Goal: Complete application form

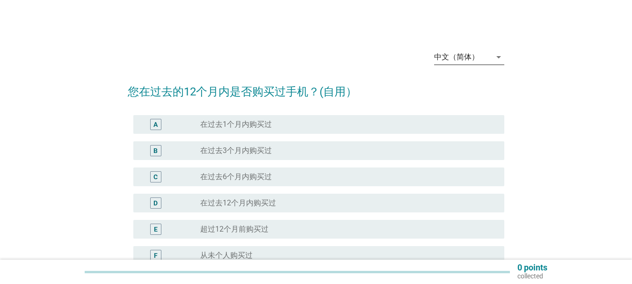
click at [477, 58] on div "中文（简体）" at bounding box center [456, 57] width 45 height 8
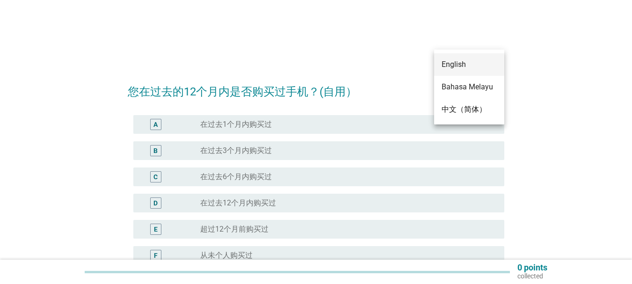
click at [468, 61] on div "English" at bounding box center [468, 64] width 55 height 11
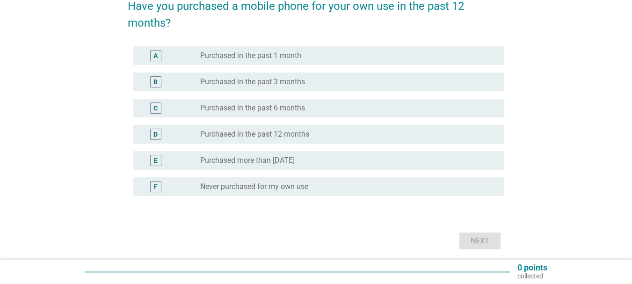
scroll to position [94, 0]
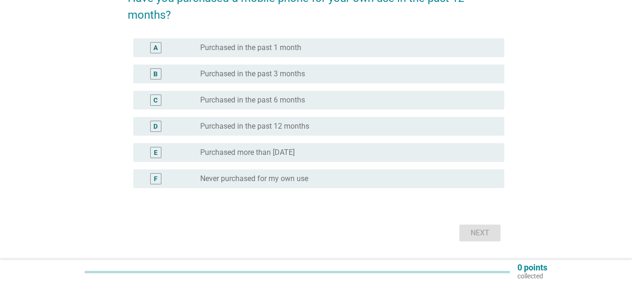
click at [157, 105] on div "C" at bounding box center [155, 100] width 4 height 10
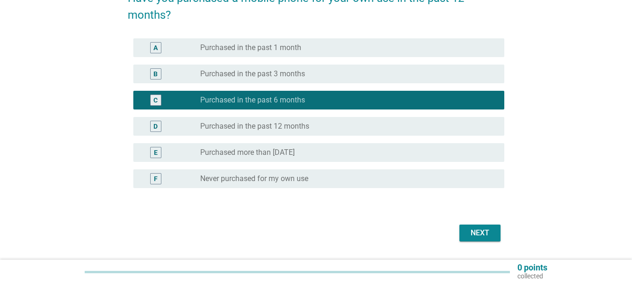
click at [486, 236] on div "Next" at bounding box center [480, 232] width 26 height 11
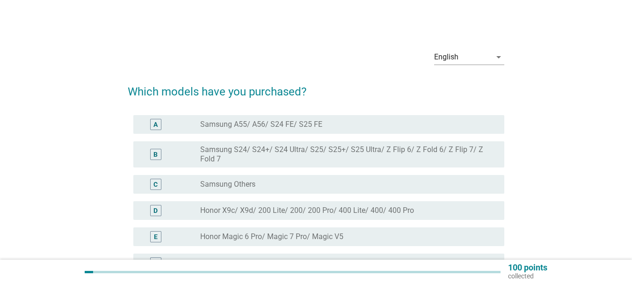
click at [179, 122] on div "A" at bounding box center [170, 124] width 59 height 11
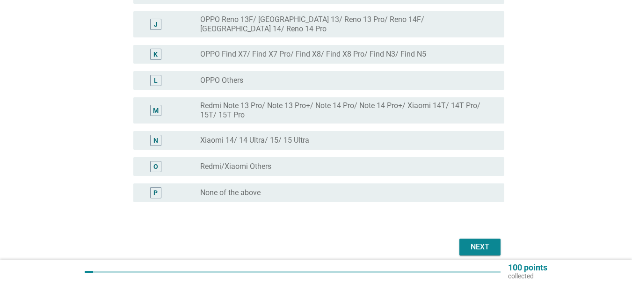
scroll to position [374, 0]
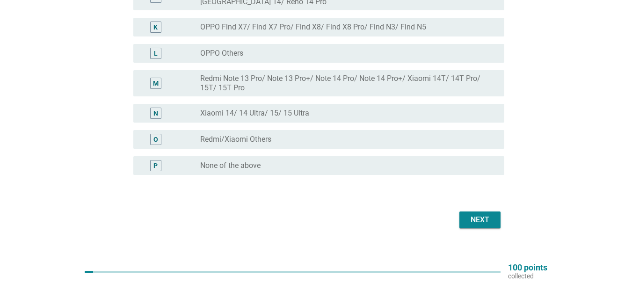
click at [487, 214] on div "Next" at bounding box center [480, 219] width 26 height 11
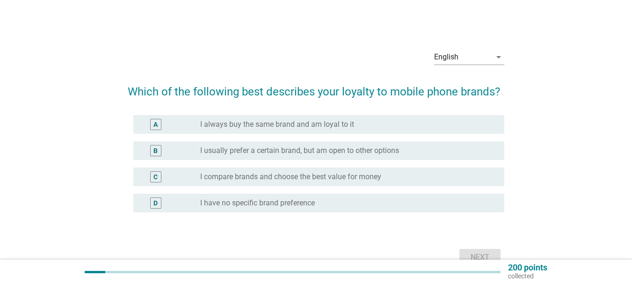
click at [268, 175] on label "I compare brands and choose the best value for money" at bounding box center [290, 176] width 181 height 9
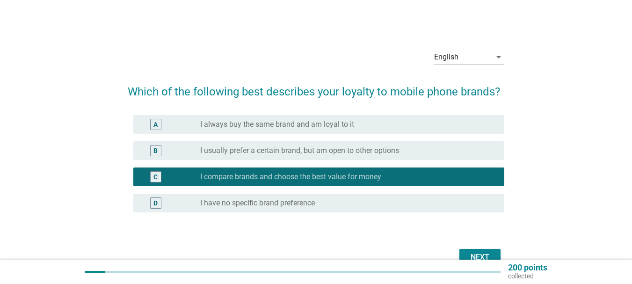
click at [482, 253] on div "Next" at bounding box center [480, 257] width 26 height 11
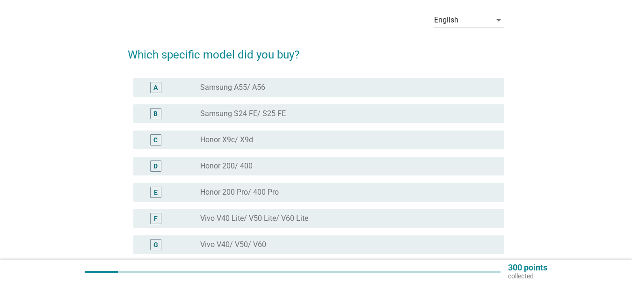
scroll to position [94, 0]
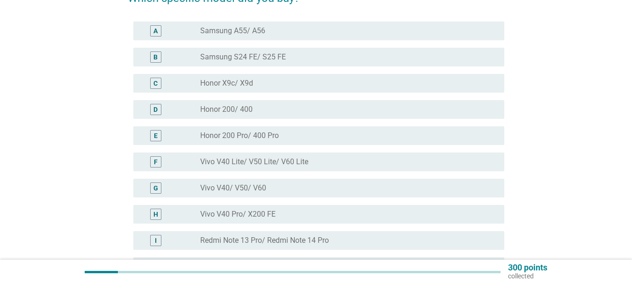
click at [237, 27] on label "Samsung A55/ A56" at bounding box center [232, 30] width 65 height 9
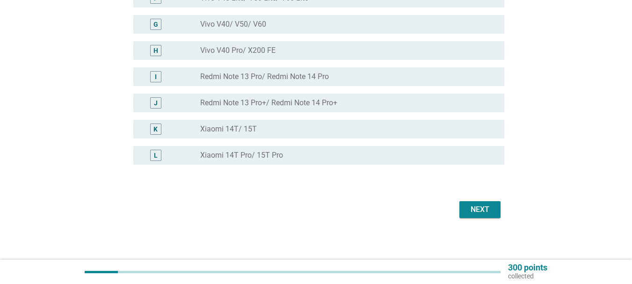
scroll to position [260, 0]
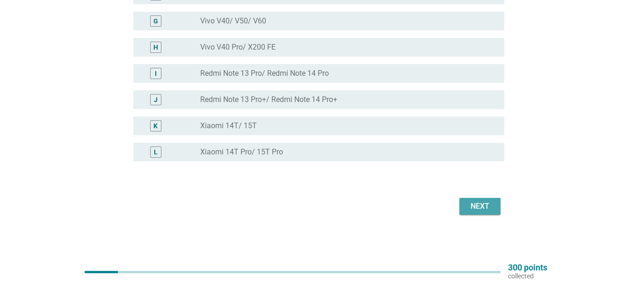
click at [476, 206] on div "Next" at bounding box center [480, 206] width 26 height 11
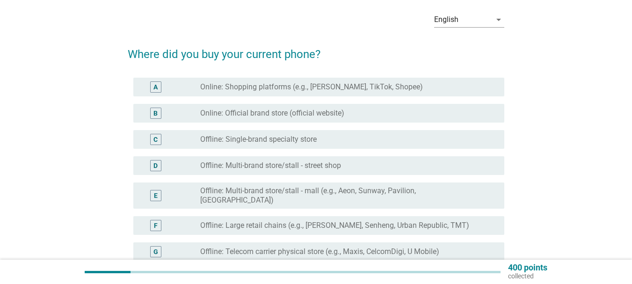
scroll to position [94, 0]
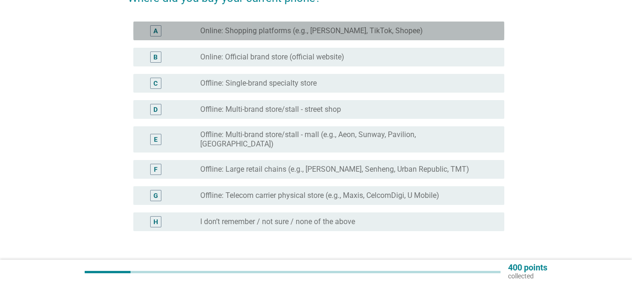
click at [289, 23] on div "A radio_button_unchecked Online: Shopping platforms (e.g., Lazada, TikTok, Shop…" at bounding box center [318, 31] width 371 height 19
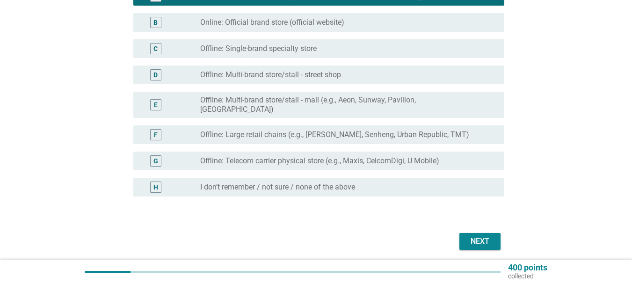
scroll to position [156, 0]
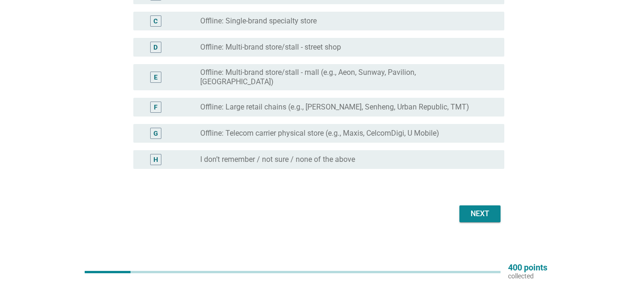
click at [477, 208] on div "Next" at bounding box center [480, 213] width 26 height 11
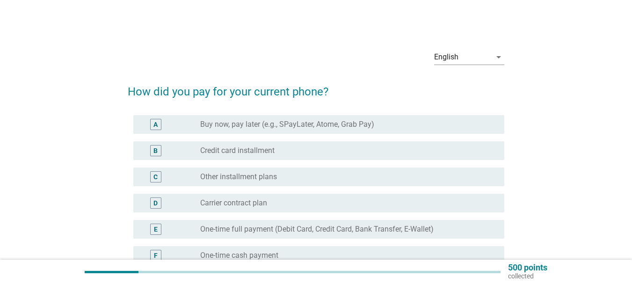
scroll to position [47, 0]
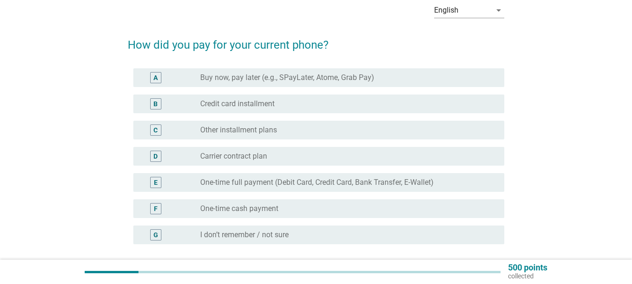
click at [275, 181] on label "One-time full payment (Debit Card, Credit Card, Bank Transfer, E-Wallet)" at bounding box center [316, 182] width 233 height 9
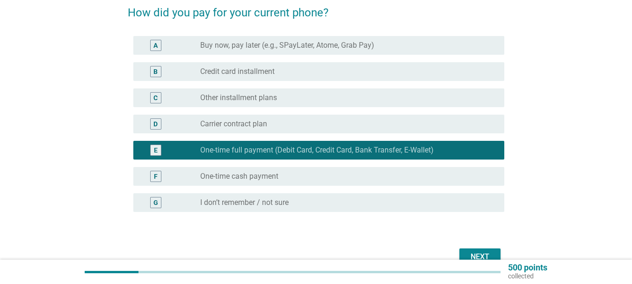
scroll to position [130, 0]
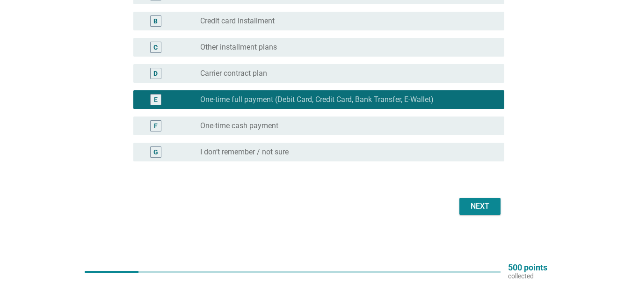
click at [490, 208] on div "Next" at bounding box center [480, 206] width 26 height 11
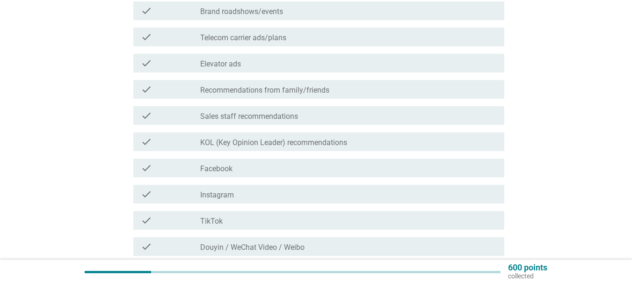
scroll to position [327, 0]
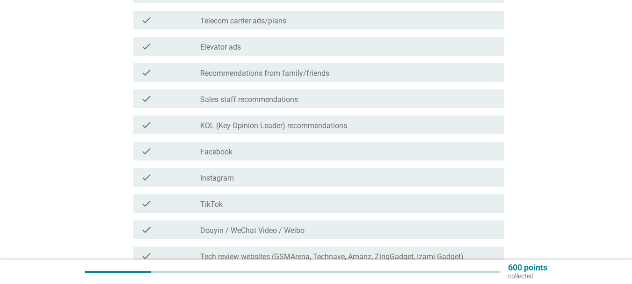
click at [252, 201] on div "check_box_outline_blank TikTok" at bounding box center [348, 203] width 296 height 11
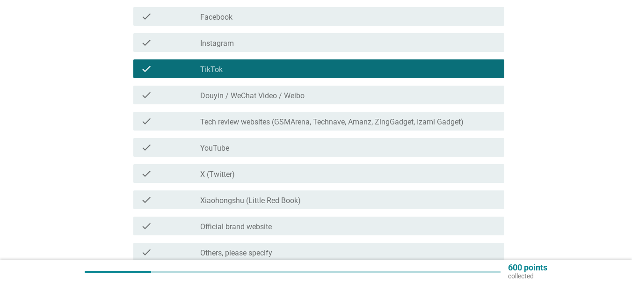
scroll to position [468, 0]
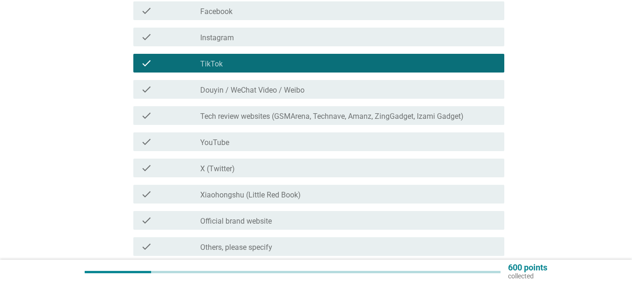
click at [261, 139] on div "check_box_outline_blank YouTube" at bounding box center [348, 141] width 296 height 11
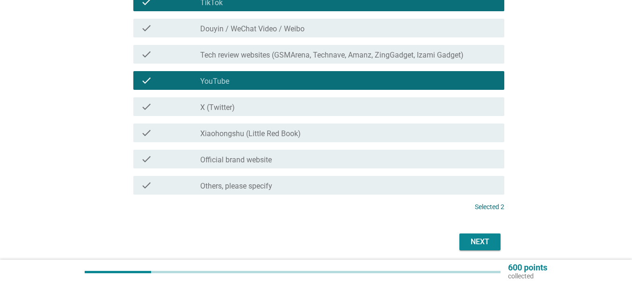
scroll to position [564, 0]
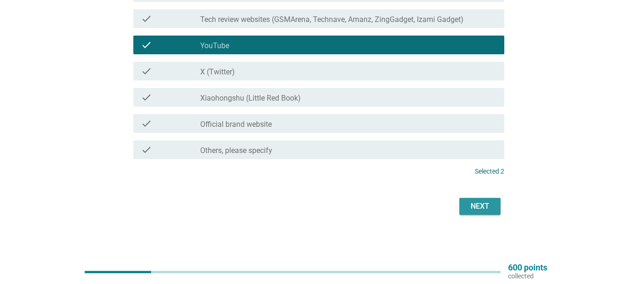
click at [477, 209] on div "Next" at bounding box center [480, 206] width 26 height 11
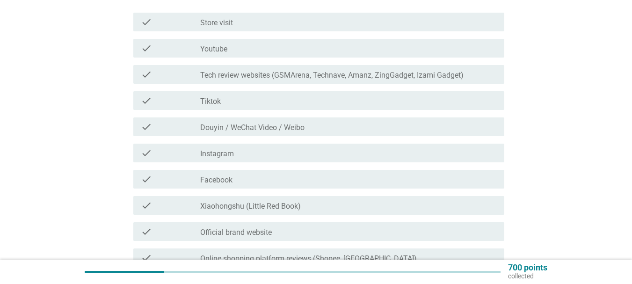
scroll to position [140, 0]
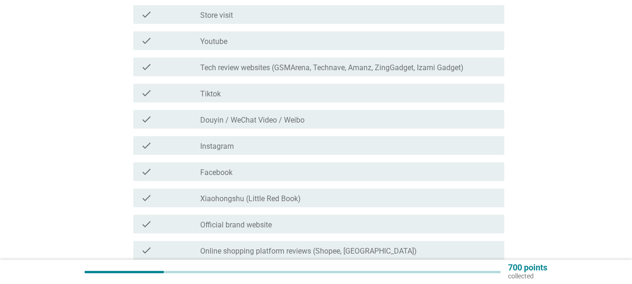
click at [194, 42] on div "check" at bounding box center [170, 40] width 59 height 11
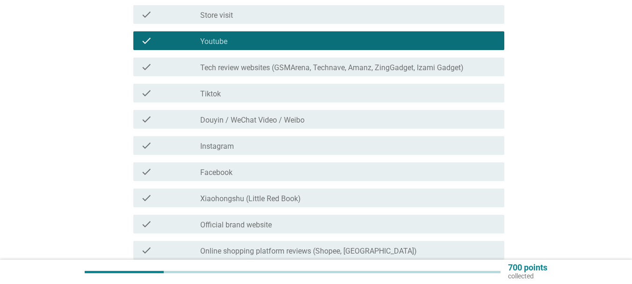
click at [197, 71] on div "check" at bounding box center [170, 66] width 59 height 11
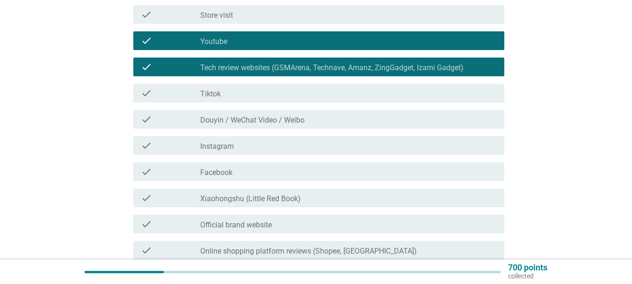
click at [199, 90] on div "check" at bounding box center [170, 92] width 59 height 11
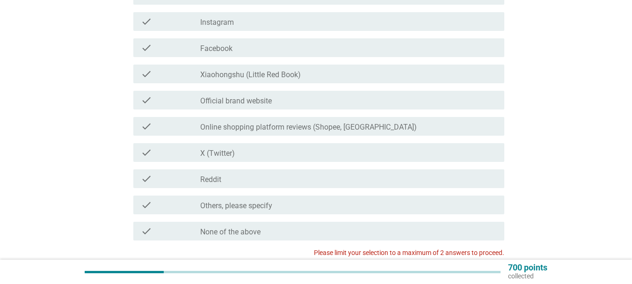
scroll to position [281, 0]
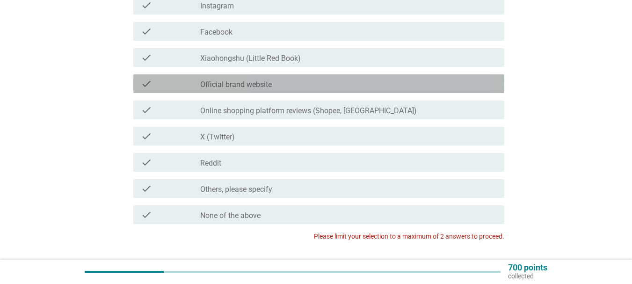
click at [199, 90] on div "check check_box_outline_blank Official brand website" at bounding box center [318, 83] width 371 height 19
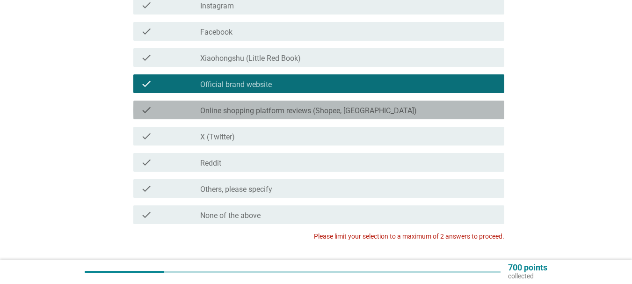
click at [316, 116] on div "check check_box_outline_blank Online shopping platform reviews (Shopee, Lazada)" at bounding box center [318, 110] width 371 height 19
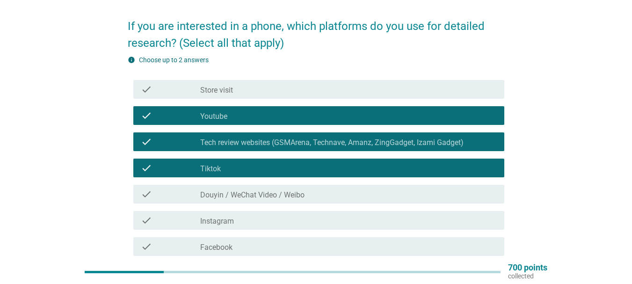
scroll to position [65, 0]
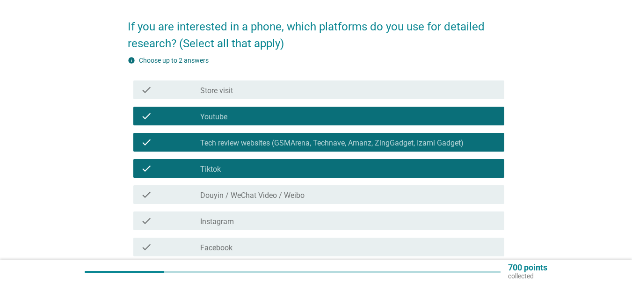
click at [245, 138] on div "check_box_outline_blank Tech review websites (GSMArena, Technave, Amanz, ZingGa…" at bounding box center [348, 142] width 296 height 11
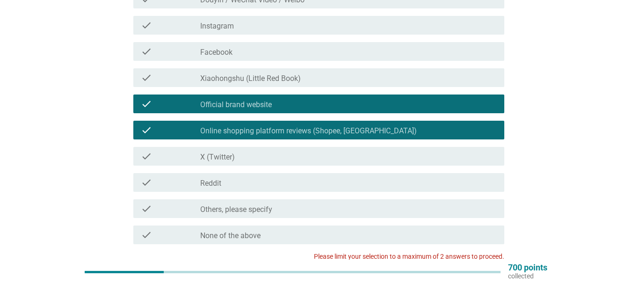
scroll to position [252, 0]
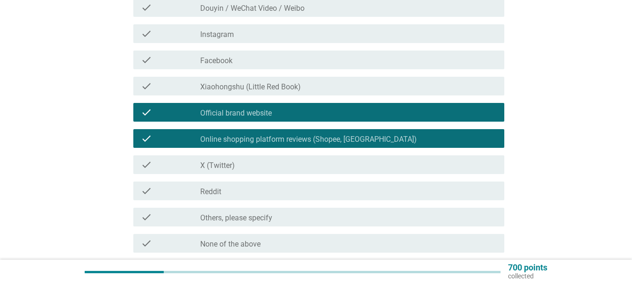
click at [243, 136] on label "Online shopping platform reviews (Shopee, [GEOGRAPHIC_DATA])" at bounding box center [308, 139] width 217 height 9
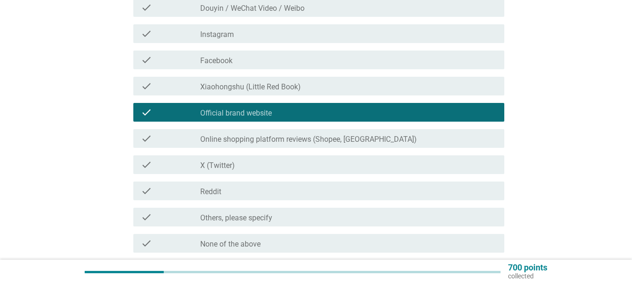
click at [248, 110] on label "Official brand website" at bounding box center [236, 112] width 72 height 9
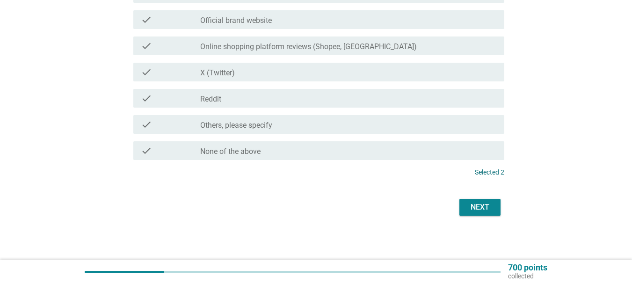
scroll to position [346, 0]
click at [489, 207] on div "Next" at bounding box center [480, 206] width 26 height 11
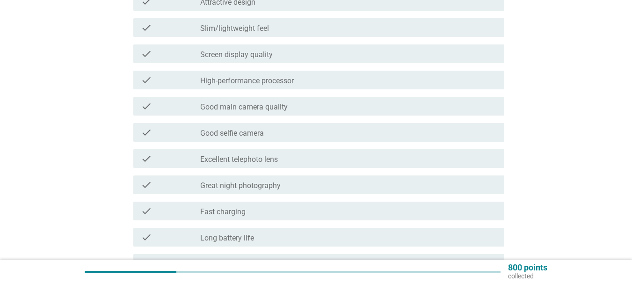
scroll to position [187, 0]
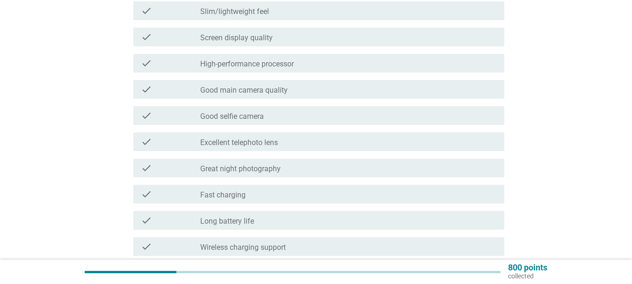
click at [234, 93] on label "Good main camera quality" at bounding box center [243, 90] width 87 height 9
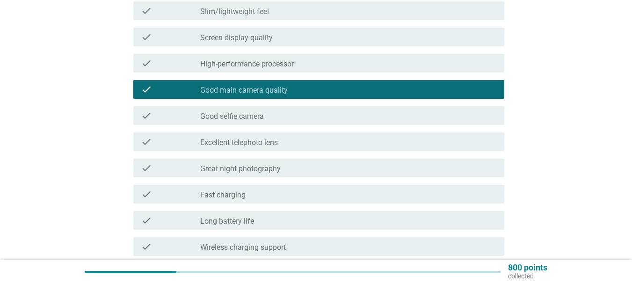
scroll to position [234, 0]
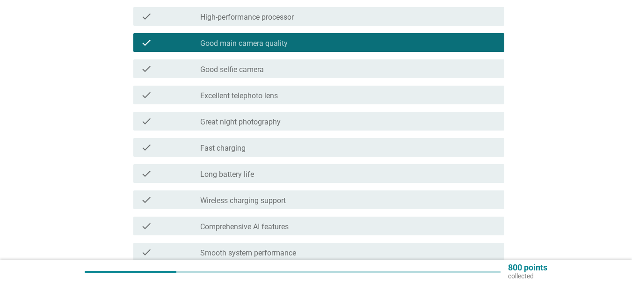
click at [202, 173] on label "Long battery life" at bounding box center [227, 174] width 54 height 9
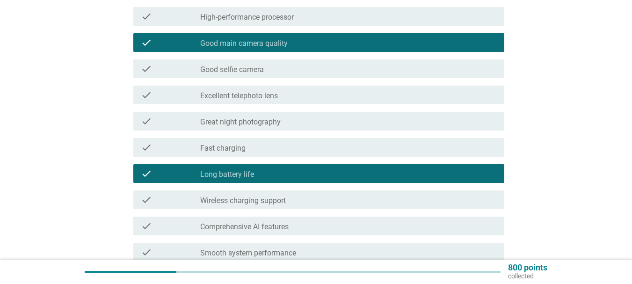
scroll to position [281, 0]
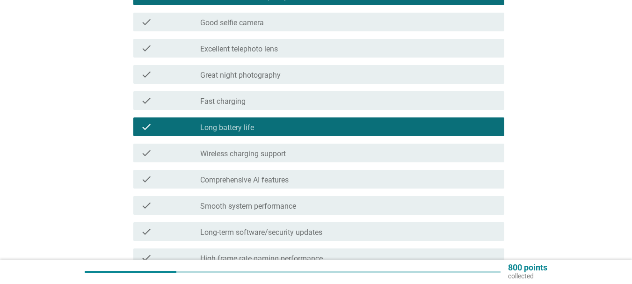
click at [222, 100] on label "Fast charging" at bounding box center [222, 101] width 45 height 9
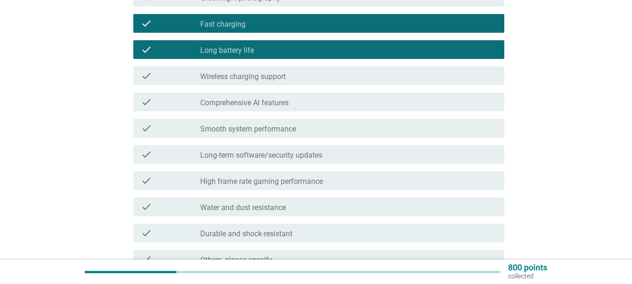
scroll to position [374, 0]
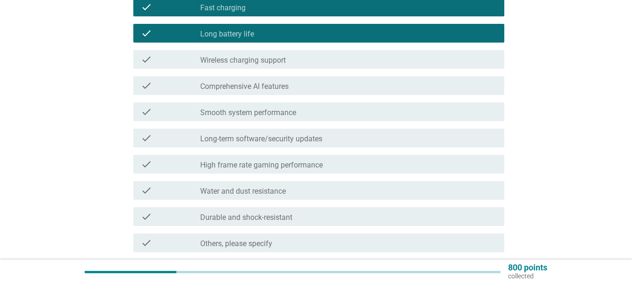
click at [235, 137] on label "Long-term software/security updates" at bounding box center [261, 138] width 122 height 9
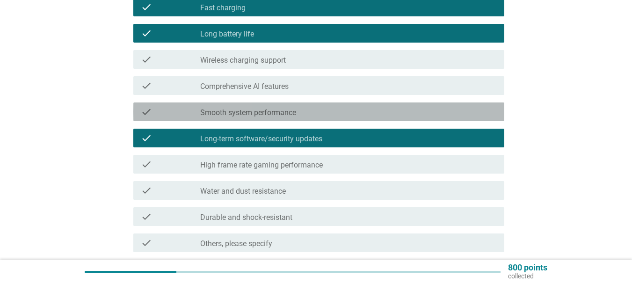
click at [228, 116] on label "Smooth system performance" at bounding box center [248, 112] width 96 height 9
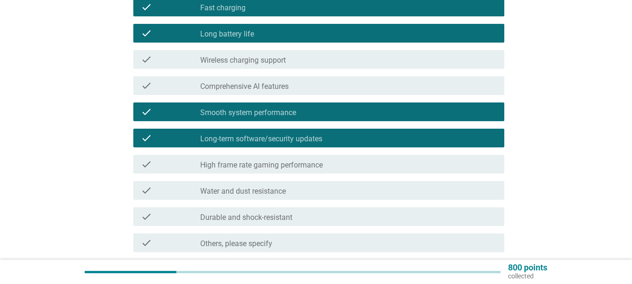
click at [235, 168] on label "High frame rate gaming performance" at bounding box center [261, 164] width 123 height 9
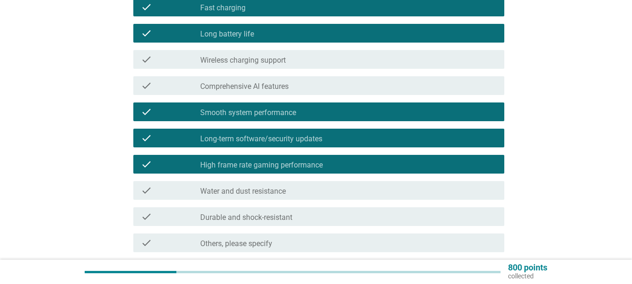
click at [235, 168] on label "High frame rate gaming performance" at bounding box center [261, 164] width 123 height 9
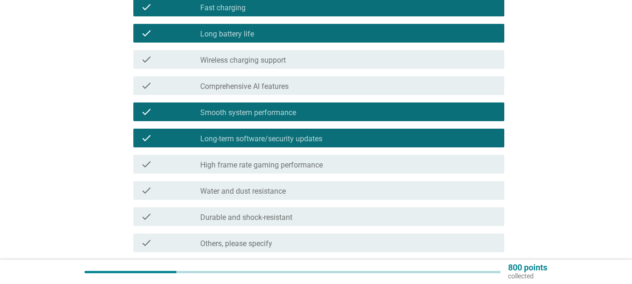
scroll to position [421, 0]
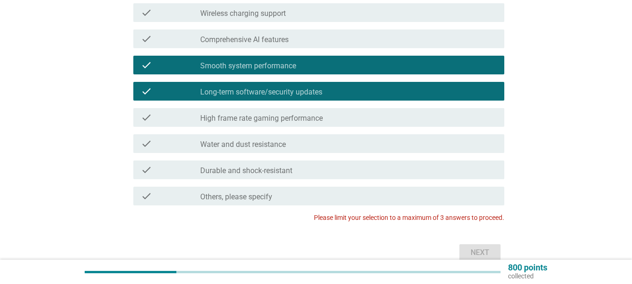
click at [242, 169] on label "Durable and shock-resistant" at bounding box center [246, 170] width 92 height 9
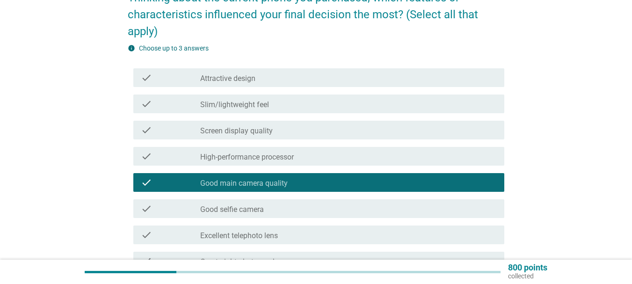
scroll to position [94, 0]
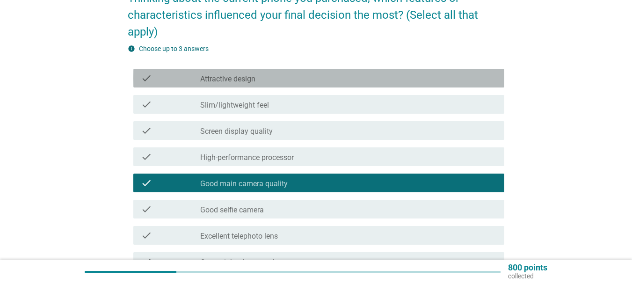
click at [210, 77] on label "Attractive design" at bounding box center [227, 78] width 55 height 9
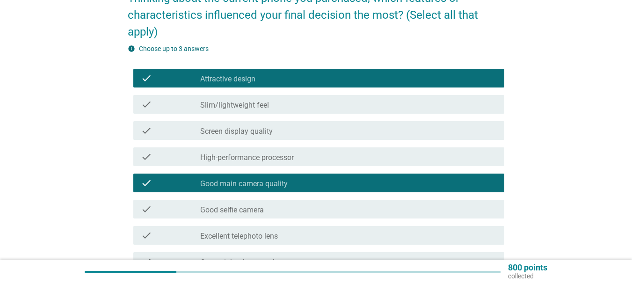
click at [205, 108] on label "Slim/lightweight feel" at bounding box center [234, 105] width 69 height 9
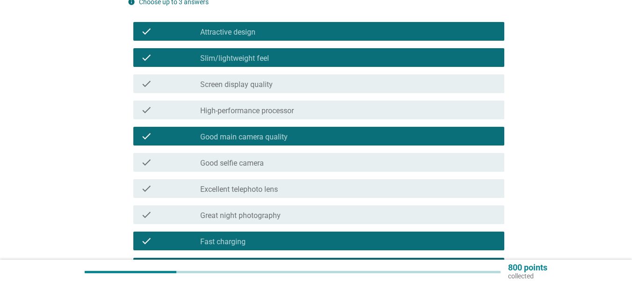
click at [261, 105] on div "check_box_outline_blank High-performance processor" at bounding box center [348, 109] width 296 height 11
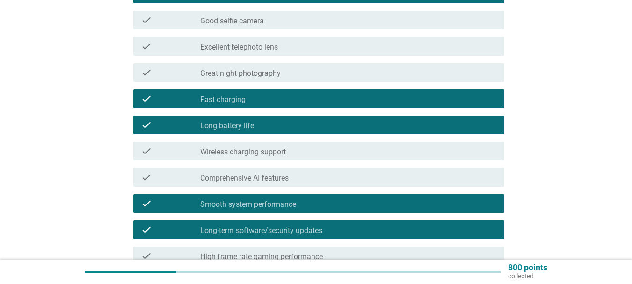
scroll to position [467, 0]
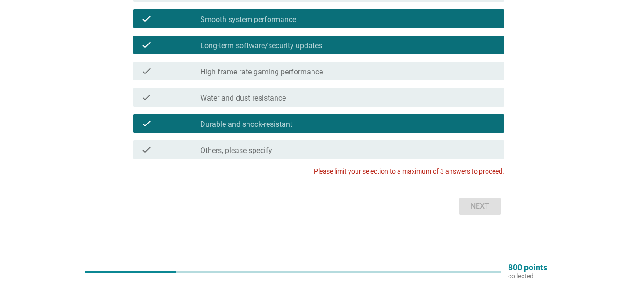
click at [273, 120] on label "Durable and shock-resistant" at bounding box center [246, 124] width 92 height 9
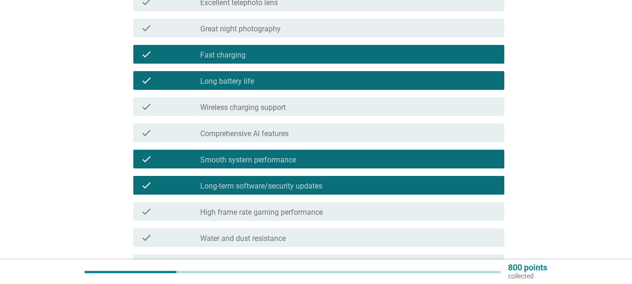
scroll to position [280, 0]
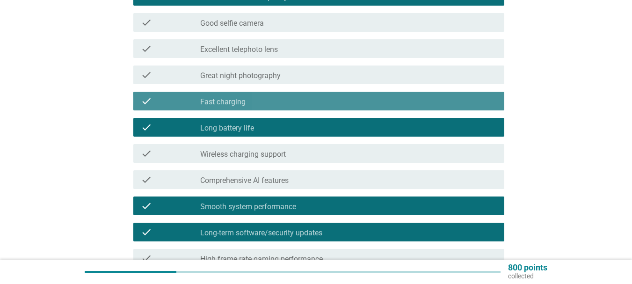
click at [251, 103] on div "check_box Fast charging" at bounding box center [348, 100] width 296 height 11
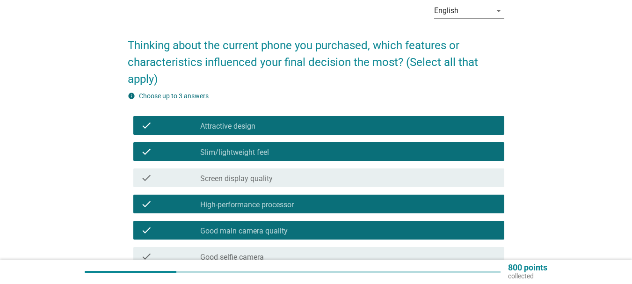
scroll to position [47, 0]
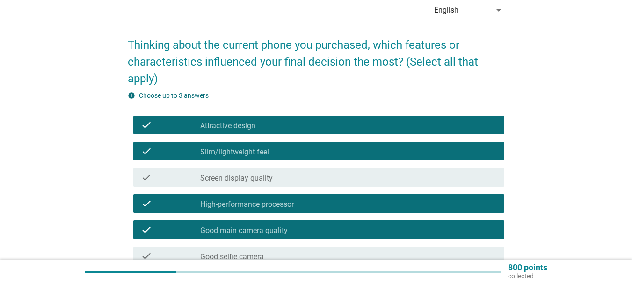
click at [273, 200] on label "High-performance processor" at bounding box center [247, 204] width 94 height 9
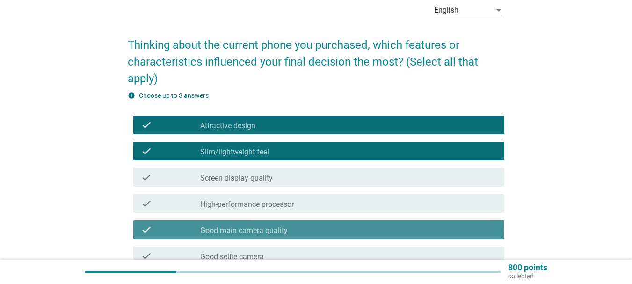
click at [265, 224] on div "check check_box Good main camera quality" at bounding box center [318, 229] width 371 height 19
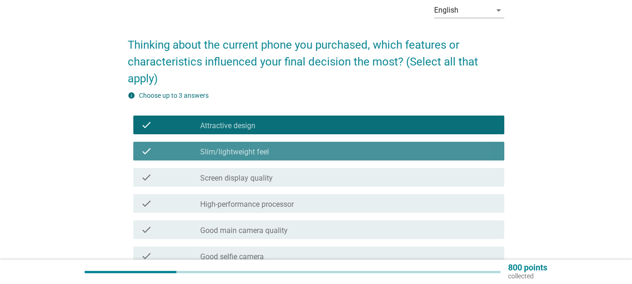
click at [254, 158] on div "check check_box Slim/lightweight feel" at bounding box center [318, 151] width 371 height 19
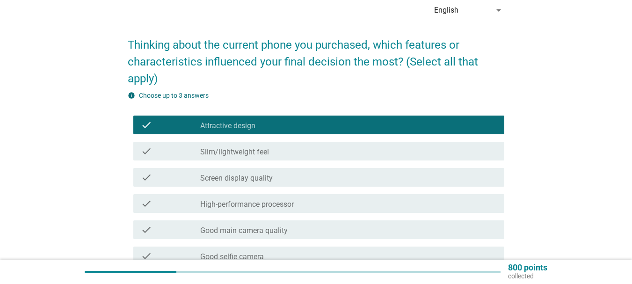
click at [253, 120] on div "check_box Attractive design" at bounding box center [348, 124] width 296 height 11
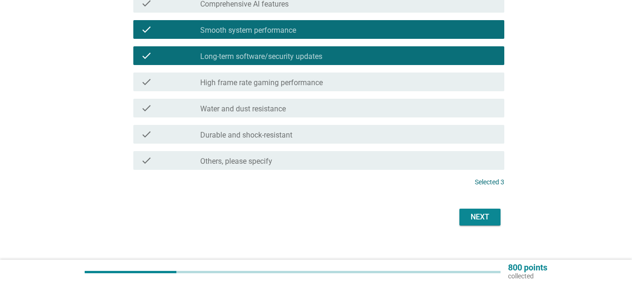
scroll to position [467, 0]
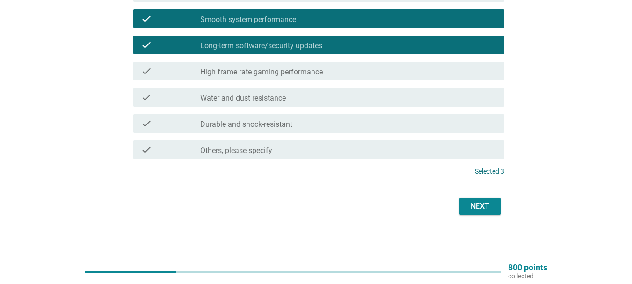
click at [490, 202] on div "Next" at bounding box center [480, 206] width 26 height 11
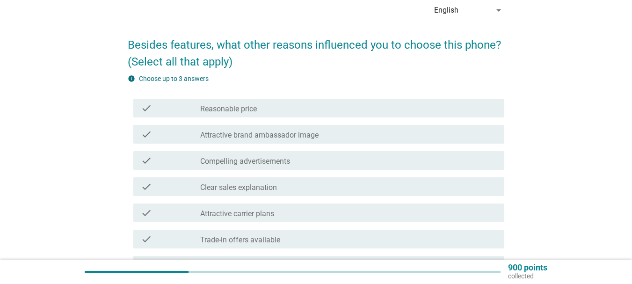
scroll to position [94, 0]
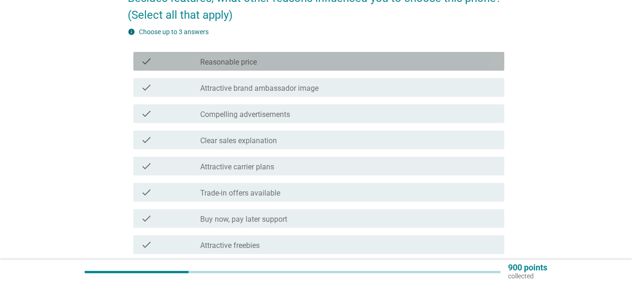
click at [263, 58] on div "check_box_outline_blank Reasonable price" at bounding box center [348, 61] width 296 height 11
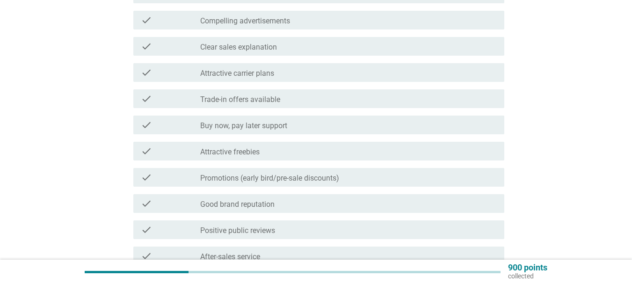
scroll to position [234, 0]
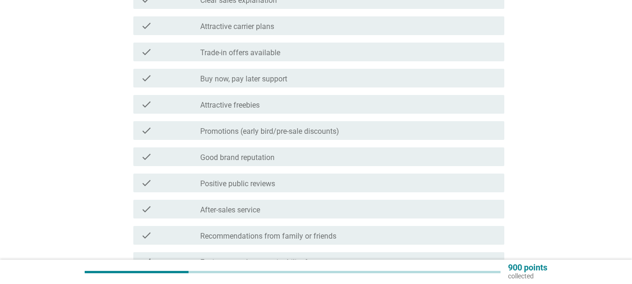
click at [243, 183] on label "Positive public reviews" at bounding box center [237, 183] width 75 height 9
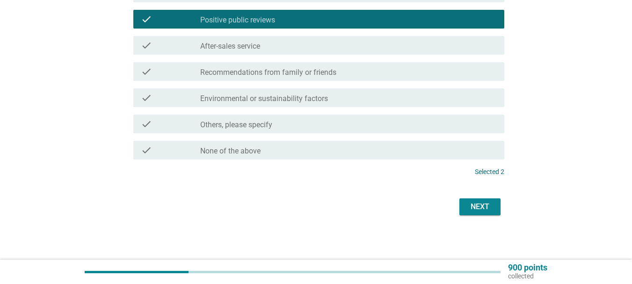
scroll to position [398, 0]
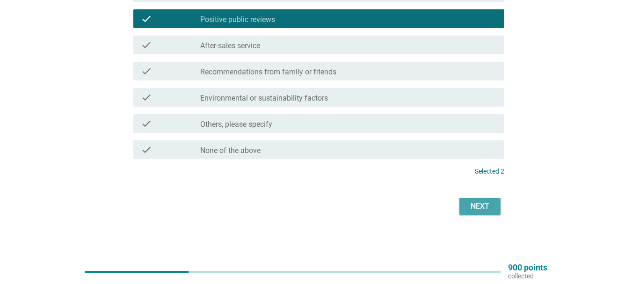
click at [469, 212] on button "Next" at bounding box center [479, 206] width 41 height 17
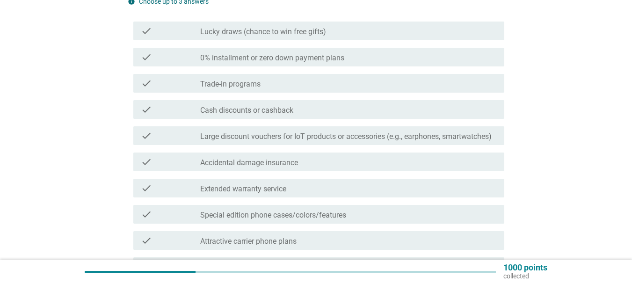
scroll to position [140, 0]
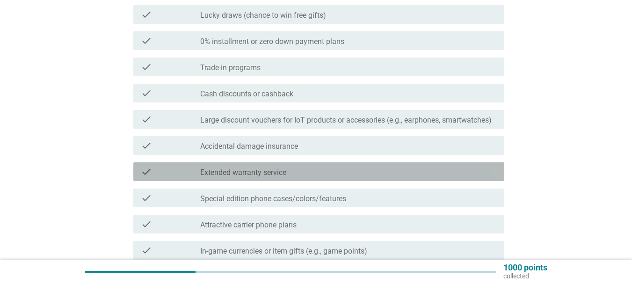
click at [274, 172] on label "Extended warranty service" at bounding box center [243, 172] width 86 height 9
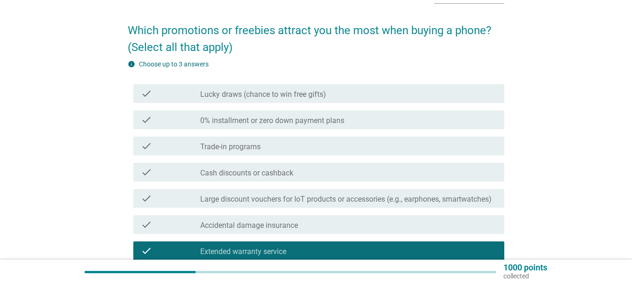
scroll to position [44, 0]
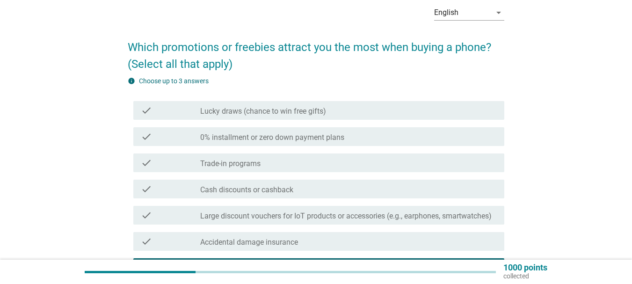
click at [259, 216] on label "Large discount vouchers for IoT products or accessories (e.g., earphones, smart…" at bounding box center [345, 215] width 291 height 9
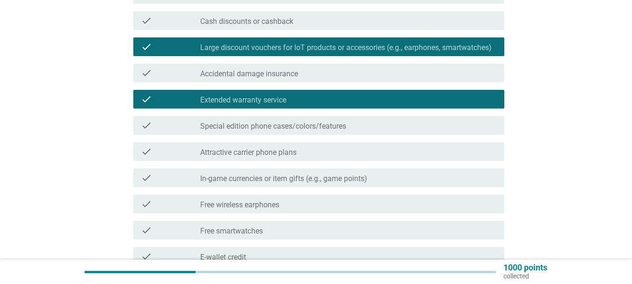
scroll to position [231, 0]
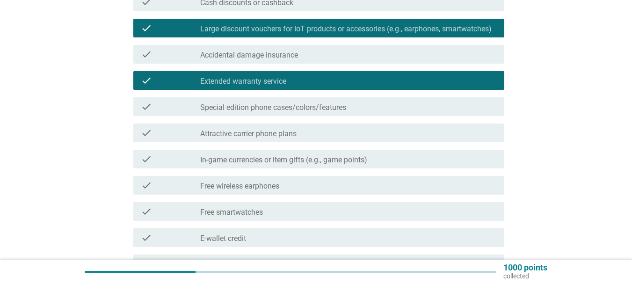
click at [235, 212] on label "Free smartwatches" at bounding box center [231, 212] width 63 height 9
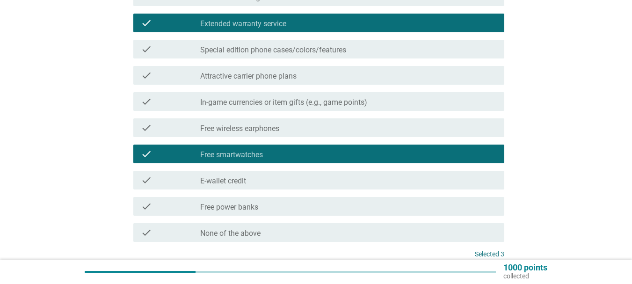
scroll to position [372, 0]
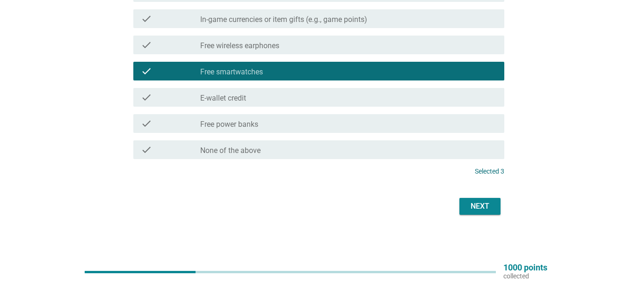
click at [482, 203] on div "Next" at bounding box center [480, 206] width 26 height 11
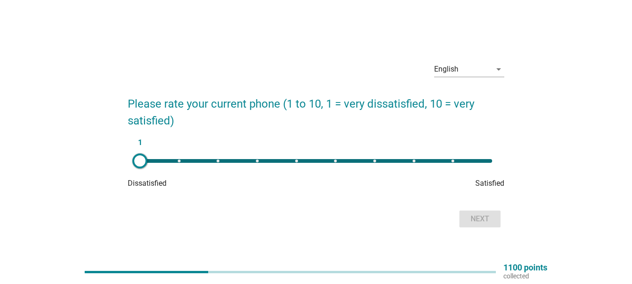
click at [448, 160] on div "1" at bounding box center [316, 161] width 352 height 4
type input "9"
click at [480, 217] on div "Next" at bounding box center [480, 218] width 26 height 11
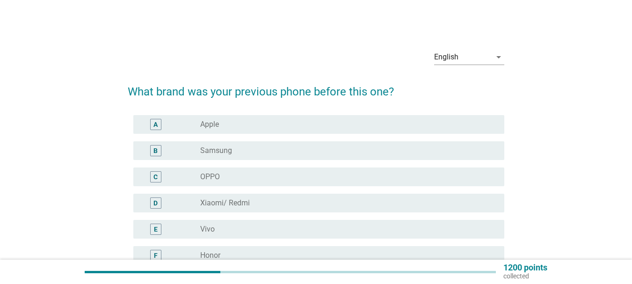
click at [276, 173] on div "radio_button_unchecked OPPO" at bounding box center [344, 176] width 289 height 9
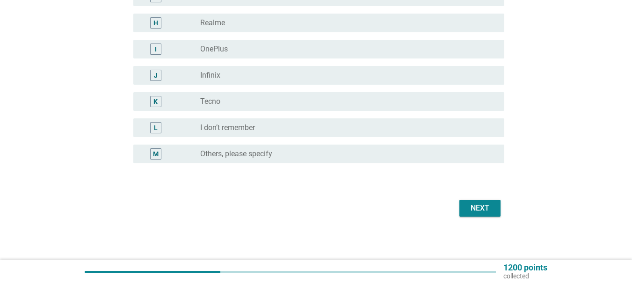
scroll to position [287, 0]
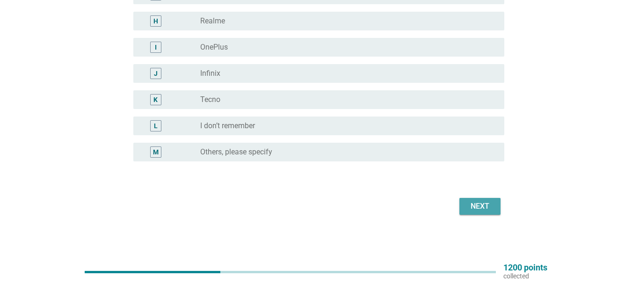
click at [482, 206] on div "Next" at bounding box center [480, 206] width 26 height 11
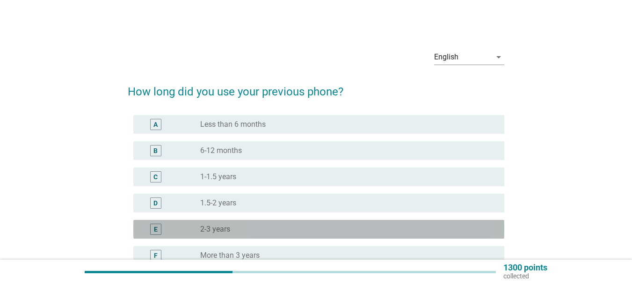
click at [270, 222] on div "E radio_button_unchecked 2-3 years" at bounding box center [318, 229] width 371 height 19
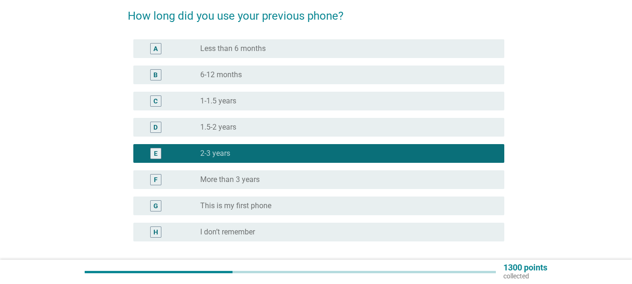
scroll to position [156, 0]
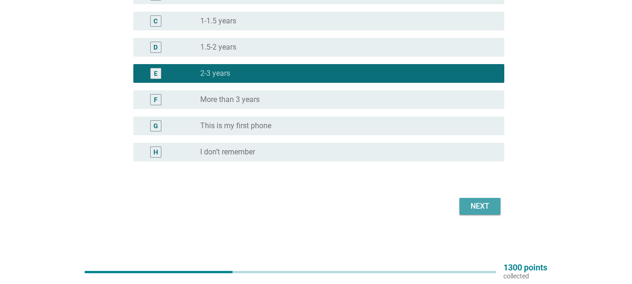
click at [489, 207] on div "Next" at bounding box center [480, 206] width 26 height 11
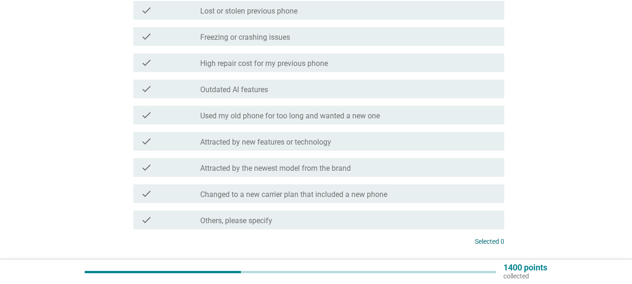
scroll to position [327, 0]
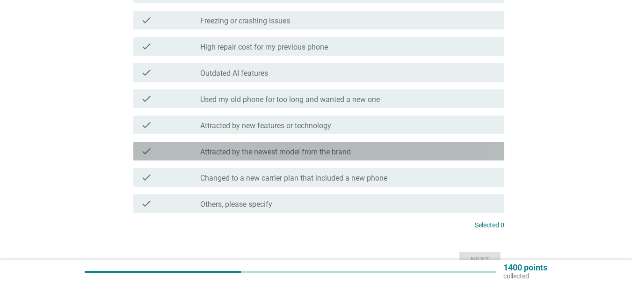
click at [219, 154] on label "Attracted by the newest model from the brand" at bounding box center [275, 151] width 151 height 9
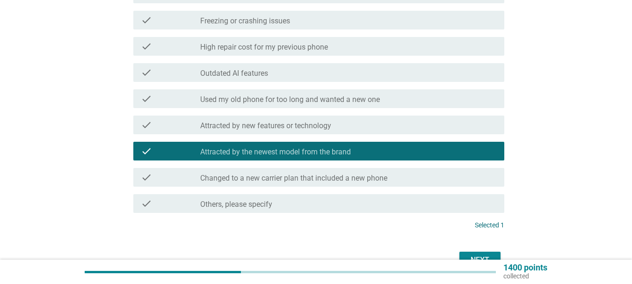
click at [219, 154] on label "Attracted by the newest model from the brand" at bounding box center [275, 151] width 151 height 9
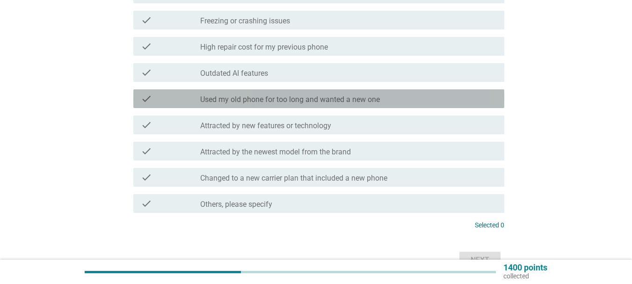
click at [218, 103] on label "Used my old phone for too long and wanted a new one" at bounding box center [290, 99] width 180 height 9
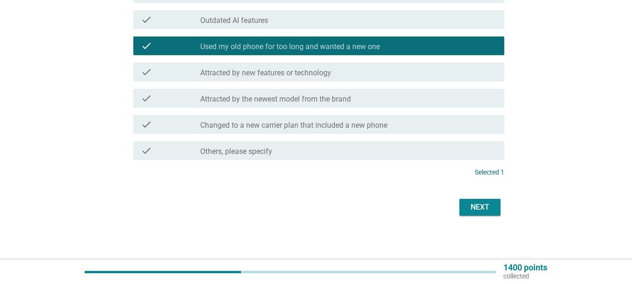
scroll to position [381, 0]
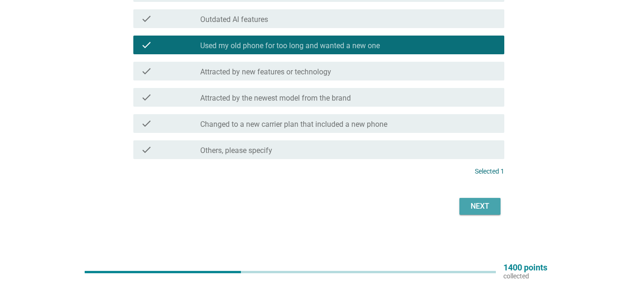
click at [478, 208] on div "Next" at bounding box center [480, 206] width 26 height 11
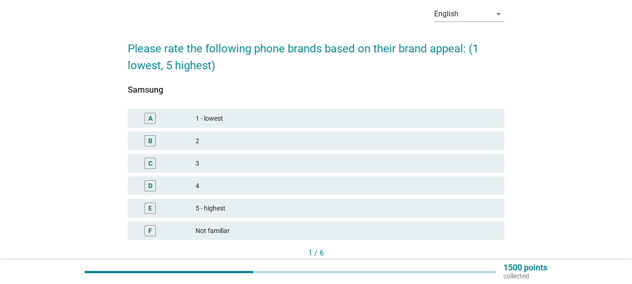
scroll to position [94, 0]
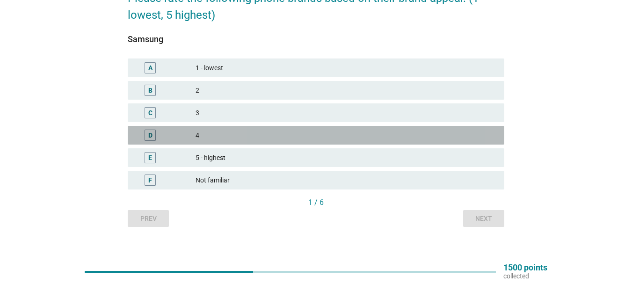
click at [223, 130] on div "4" at bounding box center [345, 135] width 301 height 11
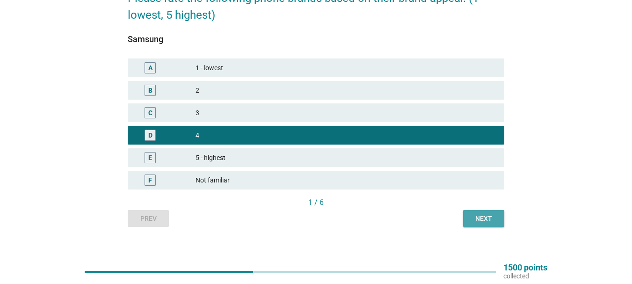
click at [475, 215] on div "Next" at bounding box center [483, 219] width 26 height 10
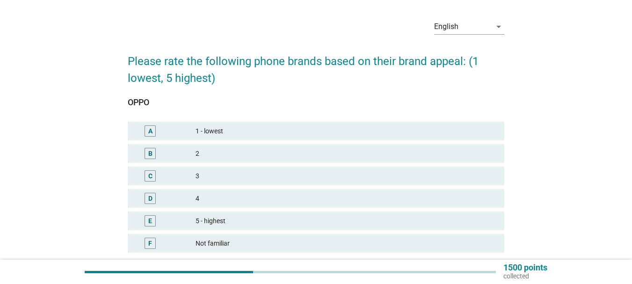
scroll to position [47, 0]
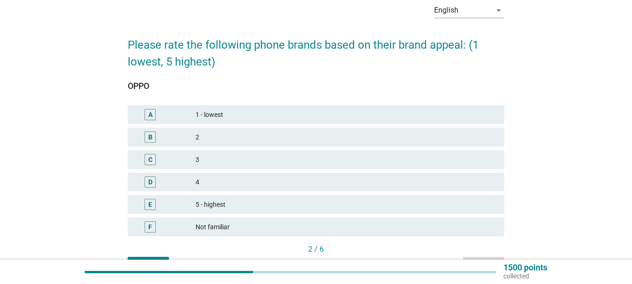
click at [233, 159] on div "3" at bounding box center [345, 159] width 301 height 11
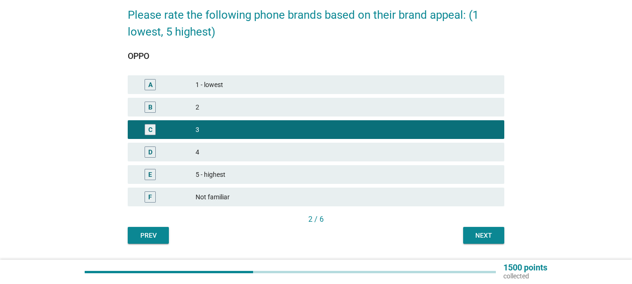
scroll to position [103, 0]
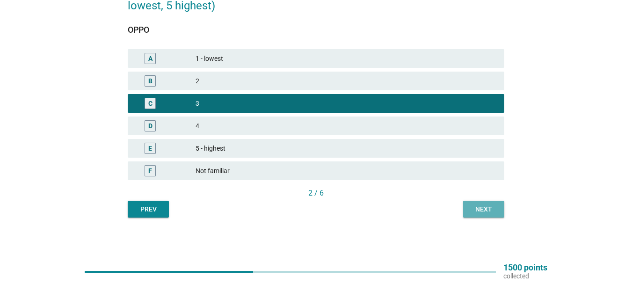
click at [483, 208] on div "Next" at bounding box center [483, 209] width 26 height 10
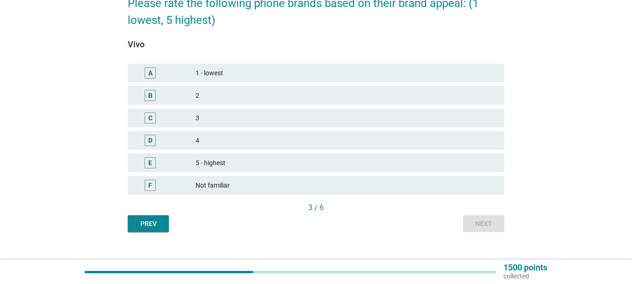
scroll to position [94, 0]
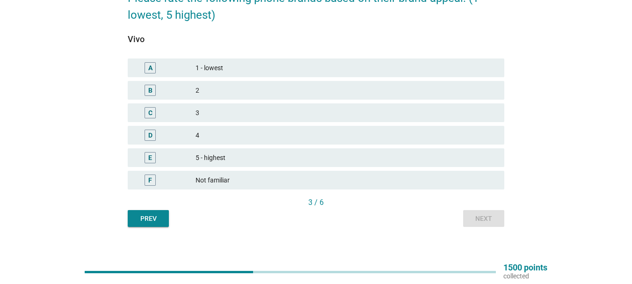
click at [288, 139] on div "4" at bounding box center [345, 135] width 301 height 11
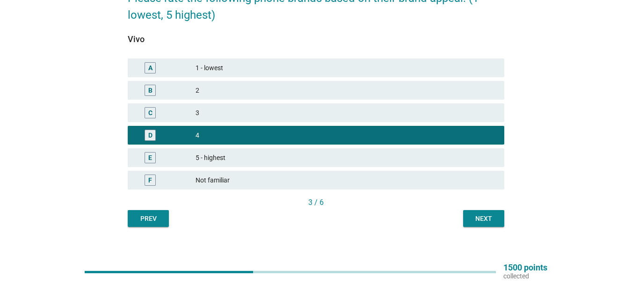
click at [485, 215] on div "Next" at bounding box center [483, 219] width 26 height 10
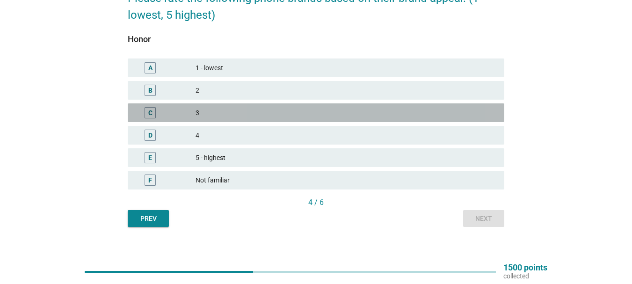
click at [229, 111] on div "3" at bounding box center [345, 112] width 301 height 11
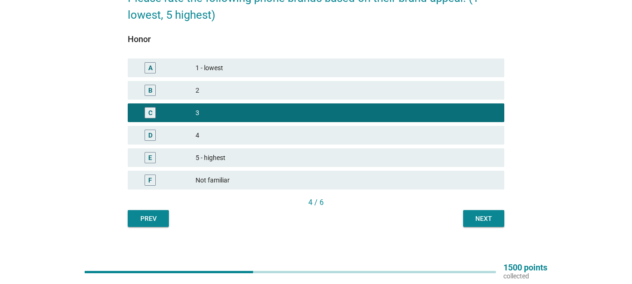
click at [491, 217] on div "Next" at bounding box center [483, 219] width 26 height 10
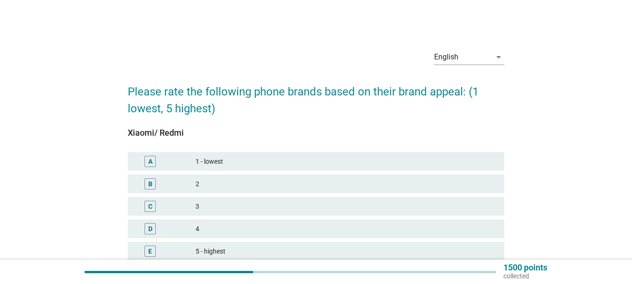
scroll to position [47, 0]
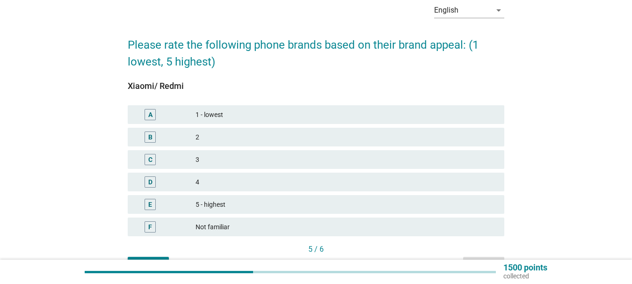
click at [248, 156] on div "3" at bounding box center [345, 159] width 301 height 11
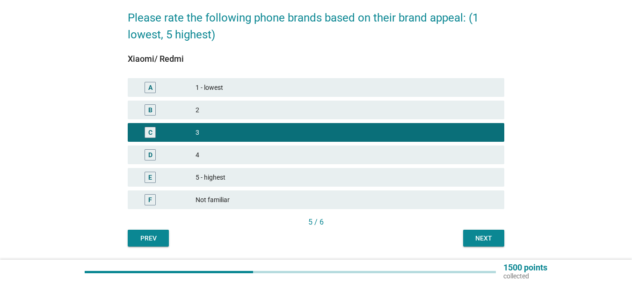
scroll to position [103, 0]
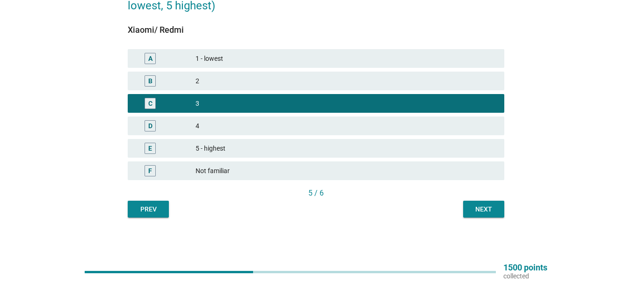
click at [473, 202] on button "Next" at bounding box center [483, 209] width 41 height 17
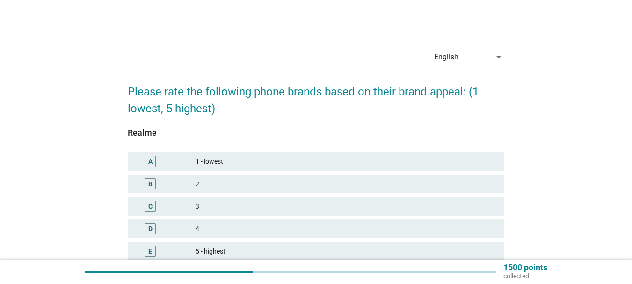
scroll to position [47, 0]
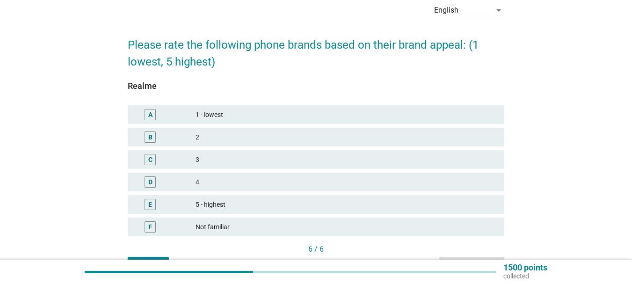
click at [220, 159] on div "3" at bounding box center [345, 159] width 301 height 11
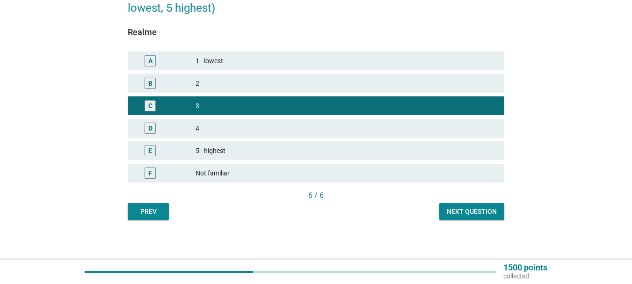
scroll to position [103, 0]
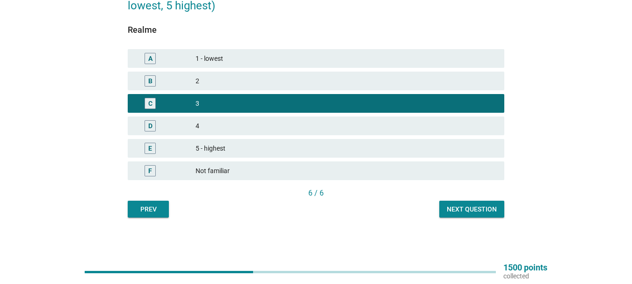
click at [463, 206] on div "Next question" at bounding box center [472, 209] width 50 height 10
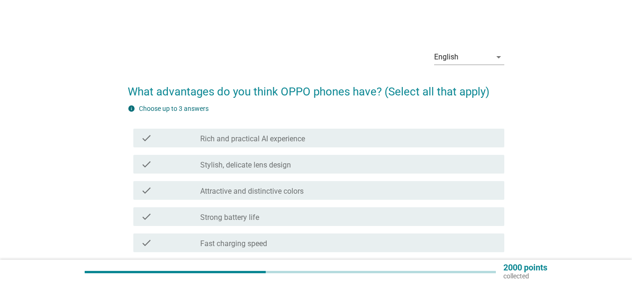
scroll to position [47, 0]
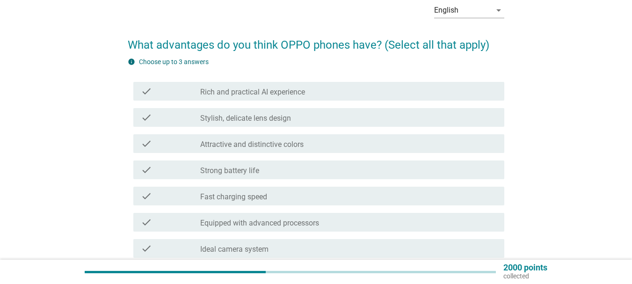
click at [277, 168] on div "check_box_outline_blank Strong battery life" at bounding box center [348, 169] width 296 height 11
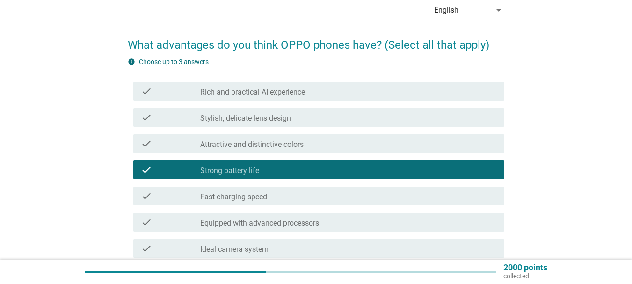
click at [266, 200] on label "Fast charging speed" at bounding box center [233, 196] width 67 height 9
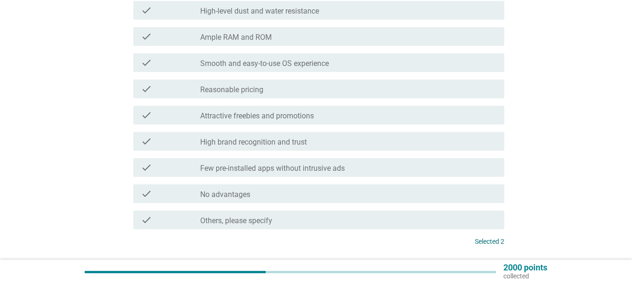
scroll to position [327, 0]
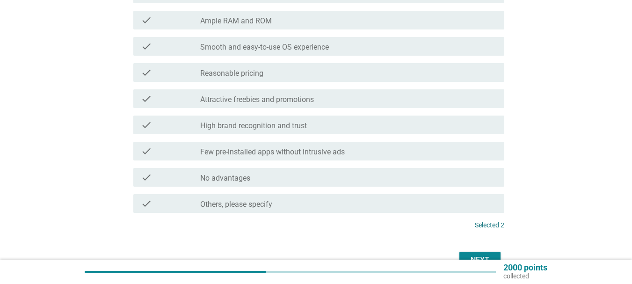
click at [276, 67] on div "check_box_outline_blank Reasonable pricing" at bounding box center [348, 72] width 296 height 11
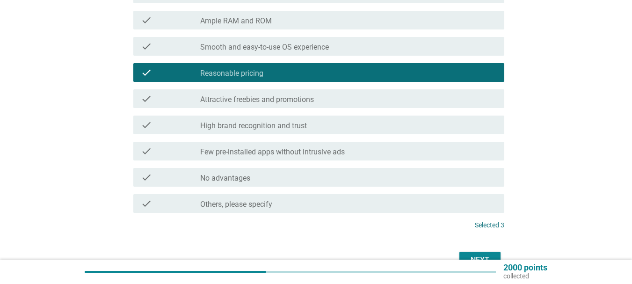
click at [472, 250] on div "Next" at bounding box center [316, 260] width 376 height 22
click at [472, 253] on button "Next" at bounding box center [479, 260] width 41 height 17
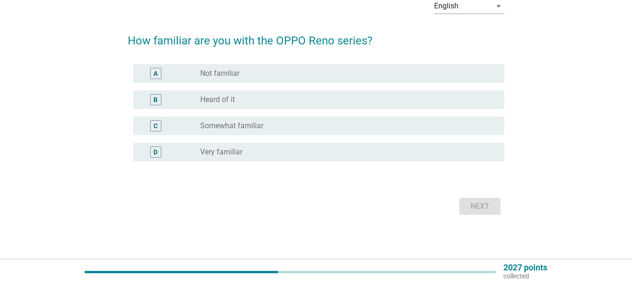
scroll to position [0, 0]
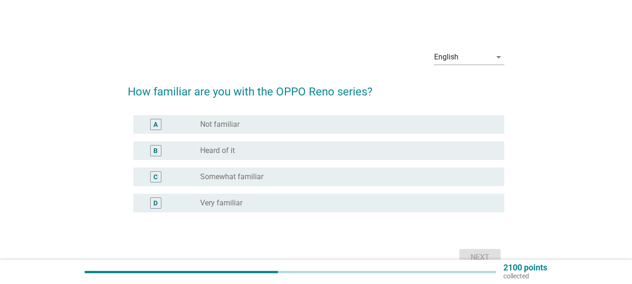
click at [230, 198] on label "Very familiar" at bounding box center [221, 202] width 42 height 9
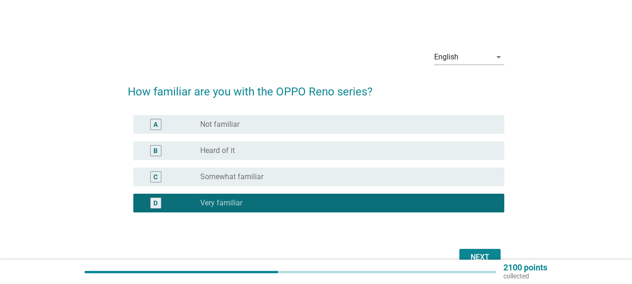
click at [487, 255] on div "Next" at bounding box center [480, 257] width 26 height 11
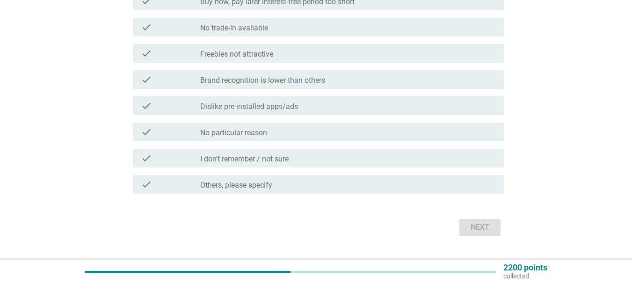
scroll to position [420, 0]
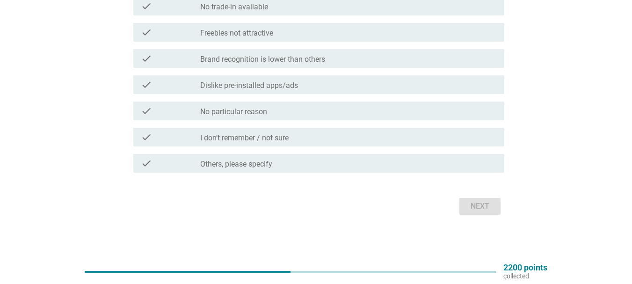
click at [218, 109] on label "No particular reason" at bounding box center [233, 111] width 67 height 9
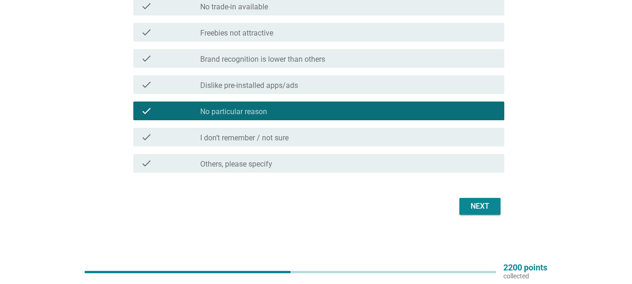
click at [473, 200] on button "Next" at bounding box center [479, 206] width 41 height 17
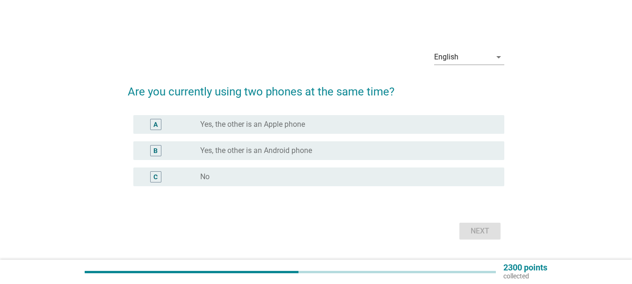
click at [326, 123] on div "radio_button_unchecked Yes, the other is an Apple phone" at bounding box center [344, 124] width 289 height 9
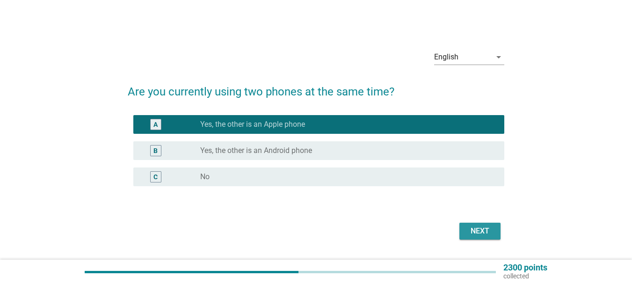
click at [480, 233] on div "Next" at bounding box center [480, 230] width 26 height 11
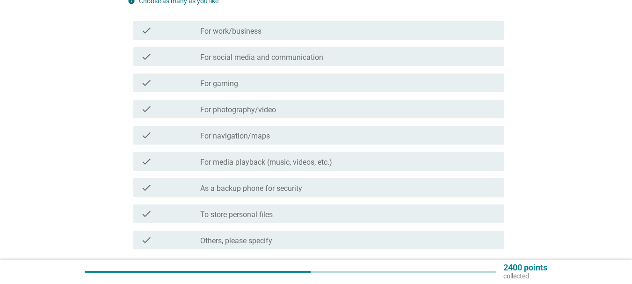
scroll to position [140, 0]
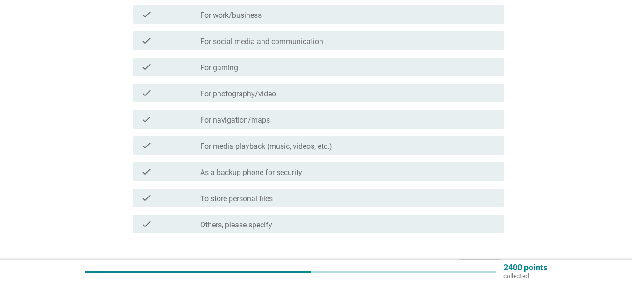
click at [278, 173] on label "As a backup phone for security" at bounding box center [251, 172] width 102 height 9
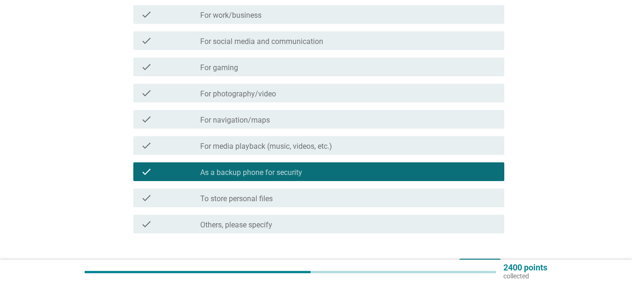
click at [278, 173] on label "As a backup phone for security" at bounding box center [251, 172] width 102 height 9
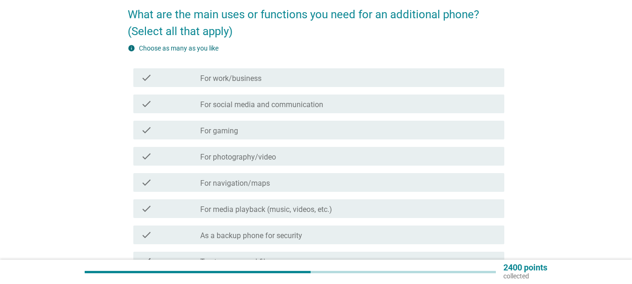
scroll to position [94, 0]
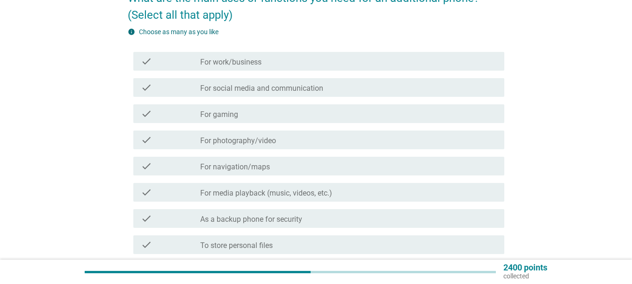
click at [252, 92] on label "For social media and communication" at bounding box center [261, 88] width 123 height 9
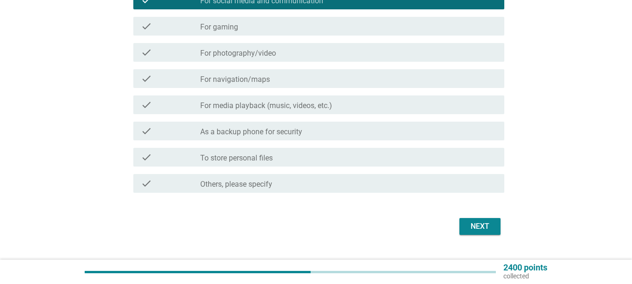
scroll to position [187, 0]
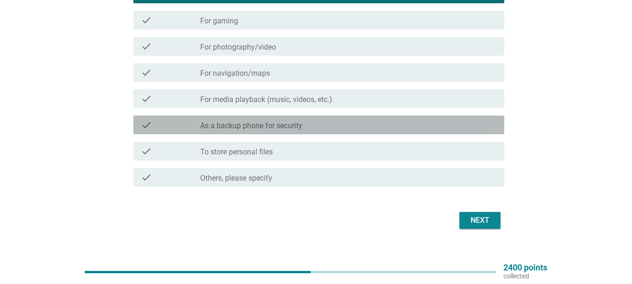
click at [263, 125] on label "As a backup phone for security" at bounding box center [251, 125] width 102 height 9
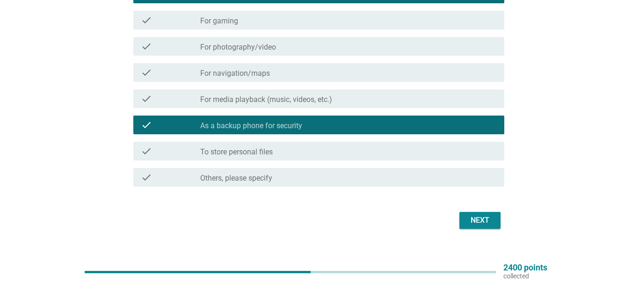
click at [485, 224] on div "Next" at bounding box center [480, 220] width 26 height 11
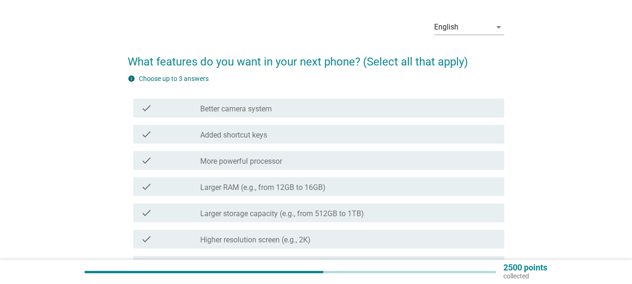
scroll to position [47, 0]
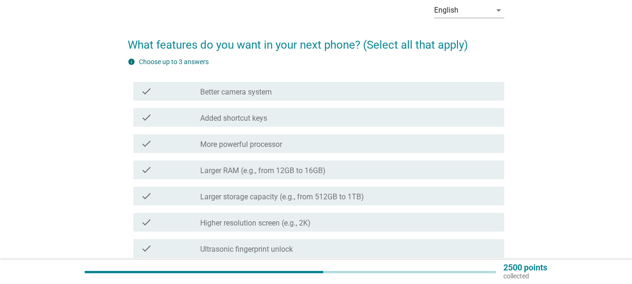
click at [260, 88] on label "Better camera system" at bounding box center [236, 91] width 72 height 9
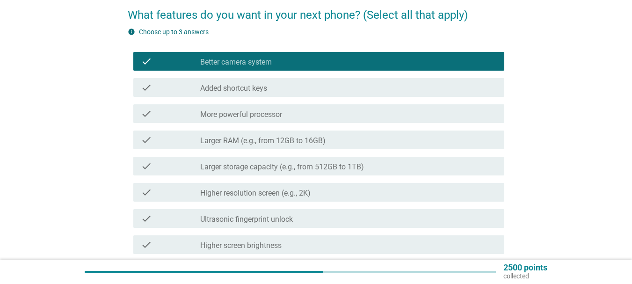
scroll to position [94, 0]
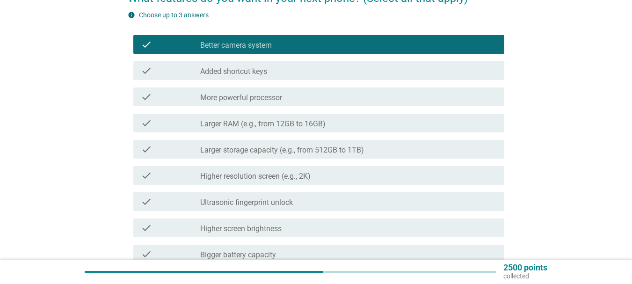
click at [262, 127] on label "Larger RAM (e.g., from 12GB to 16GB)" at bounding box center [262, 123] width 125 height 9
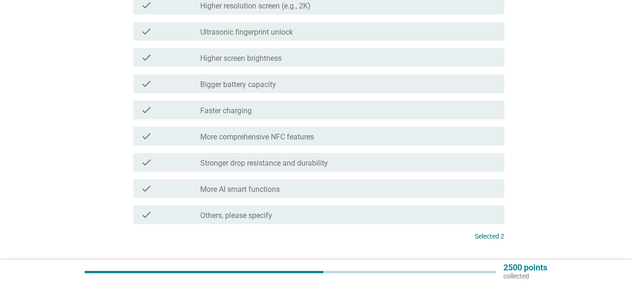
scroll to position [281, 0]
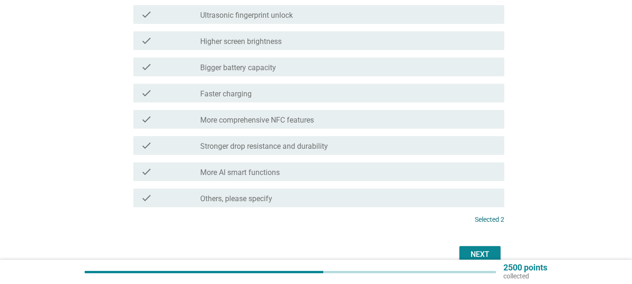
click at [277, 148] on label "Stronger drop resistance and durability" at bounding box center [264, 146] width 128 height 9
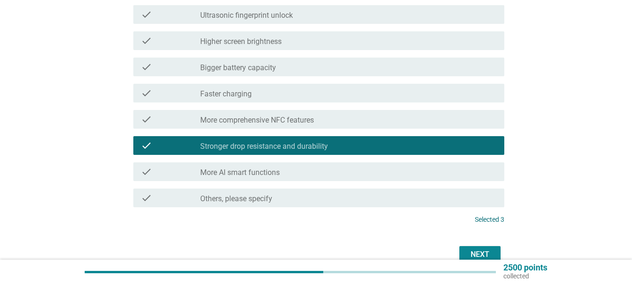
click at [484, 249] on div "Next" at bounding box center [480, 254] width 26 height 11
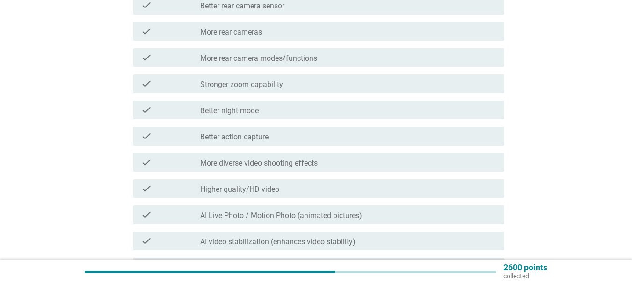
scroll to position [327, 0]
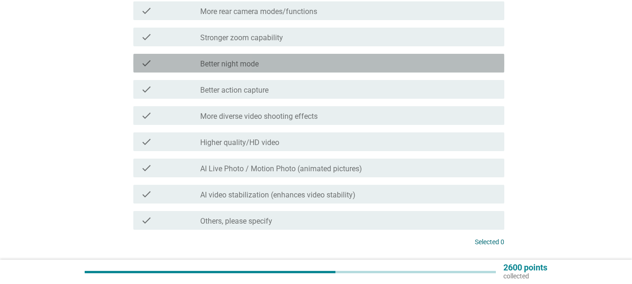
click at [230, 65] on label "Better night mode" at bounding box center [229, 63] width 58 height 9
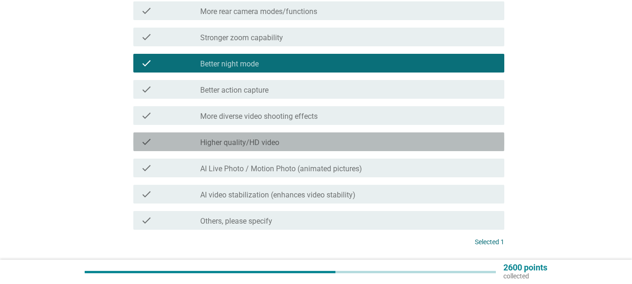
click at [238, 140] on label "Higher quality/HD video" at bounding box center [239, 142] width 79 height 9
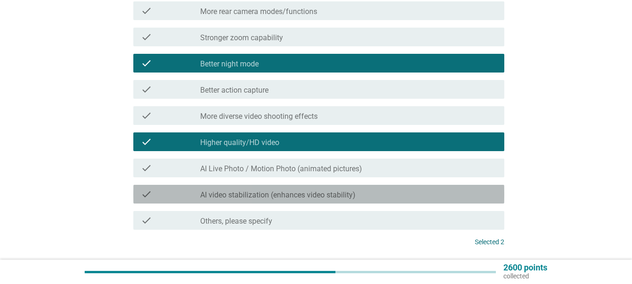
click at [264, 188] on div "check check_box_outline_blank AI video stabilization (enhances video stability)" at bounding box center [318, 194] width 371 height 19
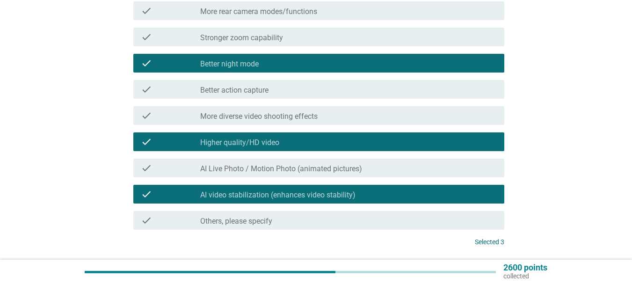
click at [260, 140] on label "Higher quality/HD video" at bounding box center [239, 142] width 79 height 9
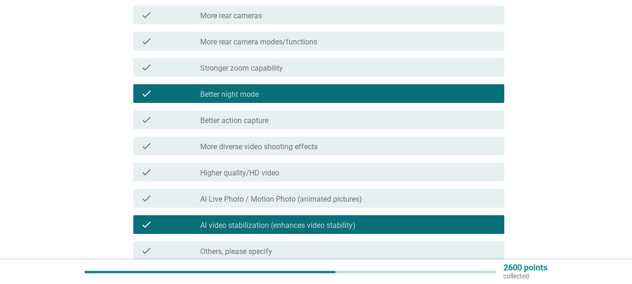
scroll to position [281, 0]
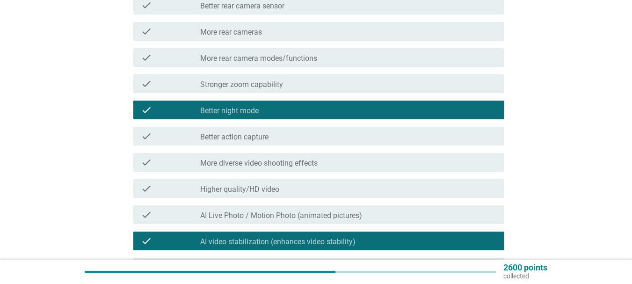
click at [260, 82] on label "Stronger zoom capability" at bounding box center [241, 84] width 83 height 9
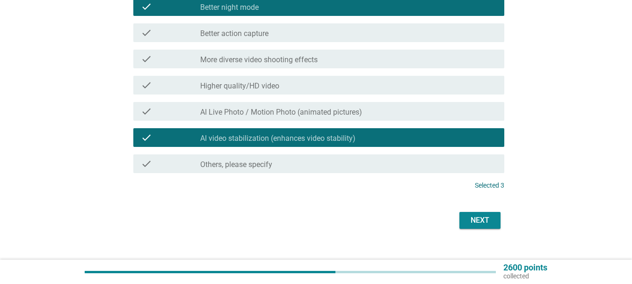
scroll to position [398, 0]
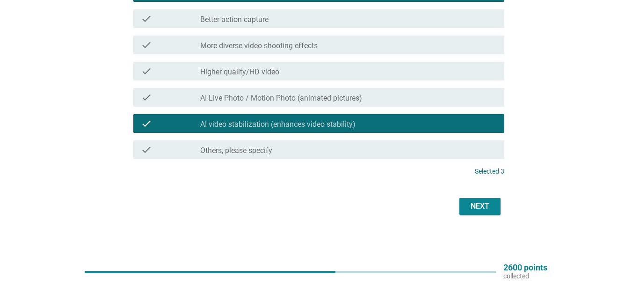
click at [481, 204] on div "Next" at bounding box center [480, 206] width 26 height 11
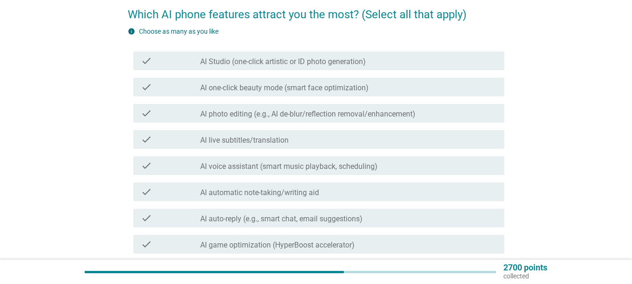
scroll to position [94, 0]
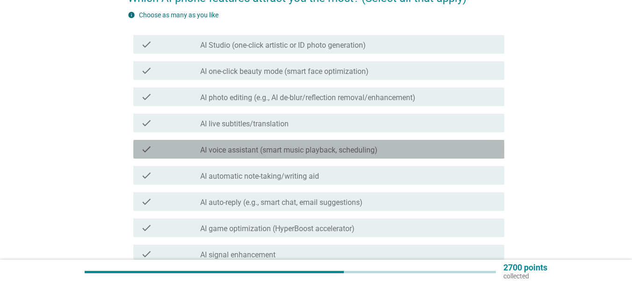
click at [222, 153] on label "AI voice assistant (smart music playback, scheduling)" at bounding box center [288, 149] width 177 height 9
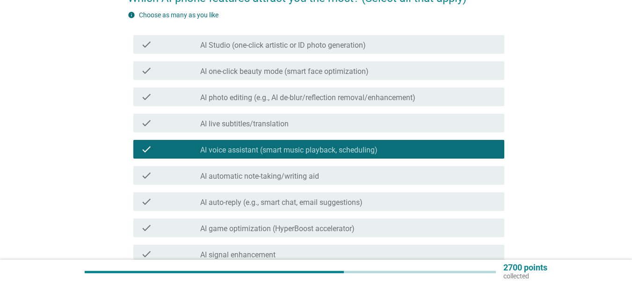
click at [224, 169] on div "check check_box_outline_blank AI automatic note-taking/writing aid" at bounding box center [318, 175] width 371 height 19
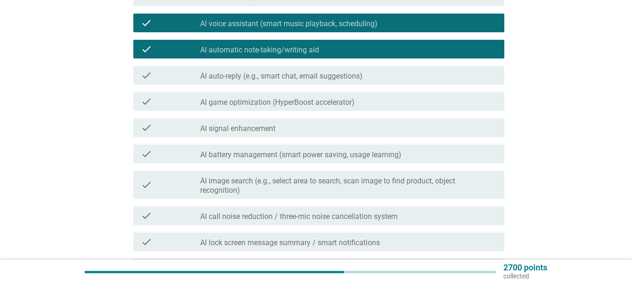
scroll to position [234, 0]
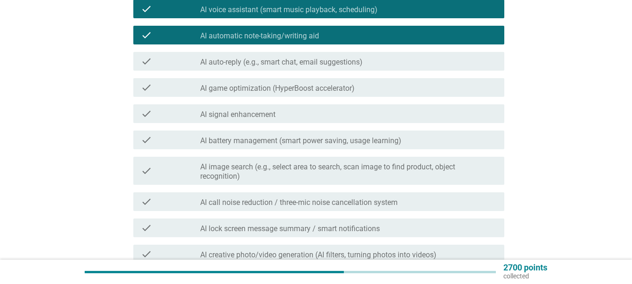
click at [224, 170] on label "AI image search (e.g., select area to search, scan image to find product, objec…" at bounding box center [348, 171] width 296 height 19
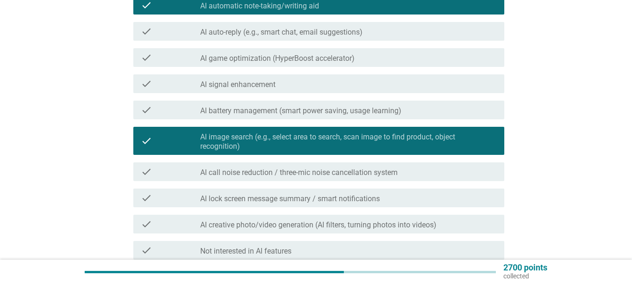
scroll to position [281, 0]
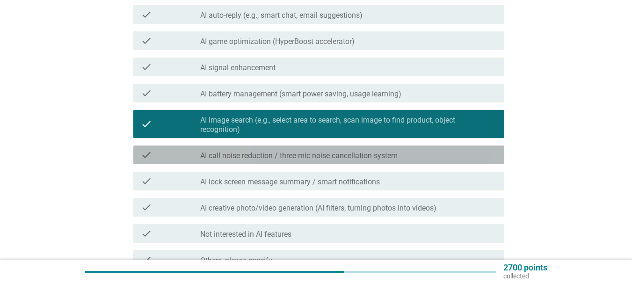
click at [221, 153] on label "AI call noise reduction / three-mic noise cancellation system" at bounding box center [298, 155] width 197 height 9
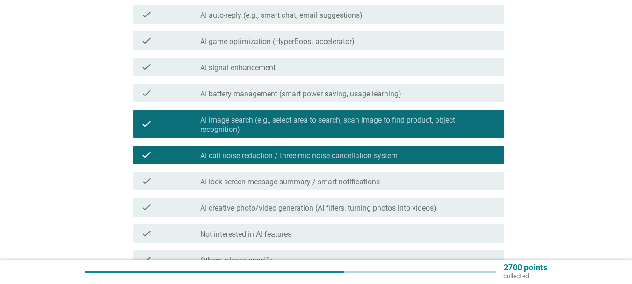
click at [229, 186] on label "AI lock screen message summary / smart notifications" at bounding box center [290, 181] width 180 height 9
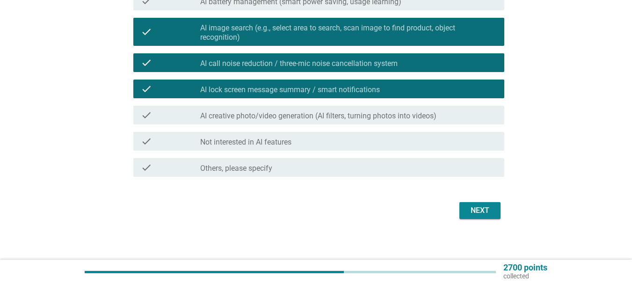
scroll to position [374, 0]
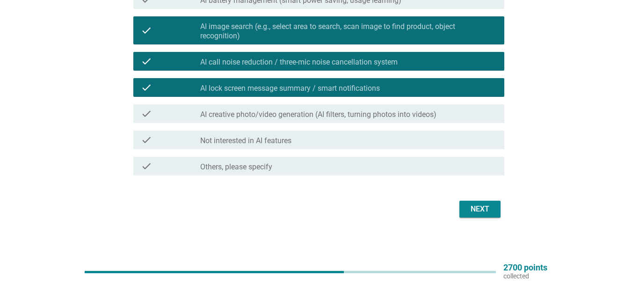
click at [485, 214] on div "Next" at bounding box center [480, 208] width 26 height 11
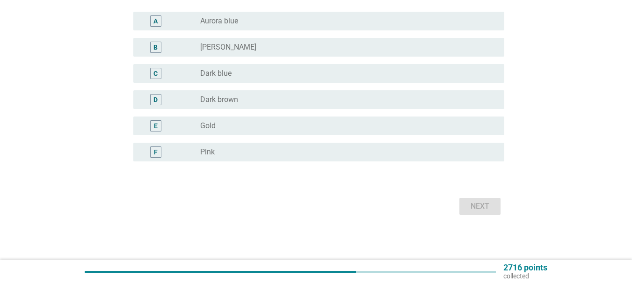
scroll to position [0, 0]
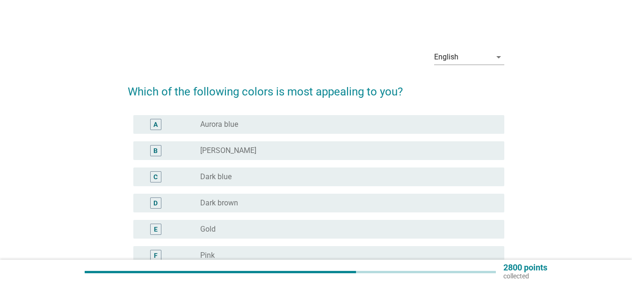
click at [240, 132] on div "A radio_button_unchecked Aurora blue" at bounding box center [318, 124] width 371 height 19
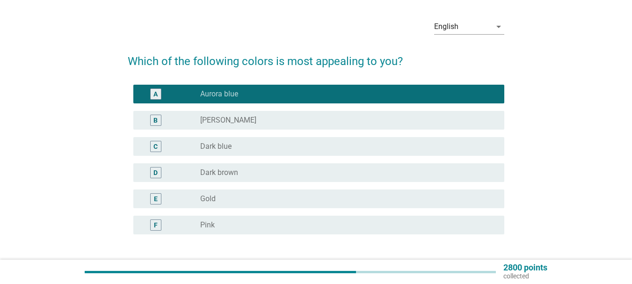
scroll to position [47, 0]
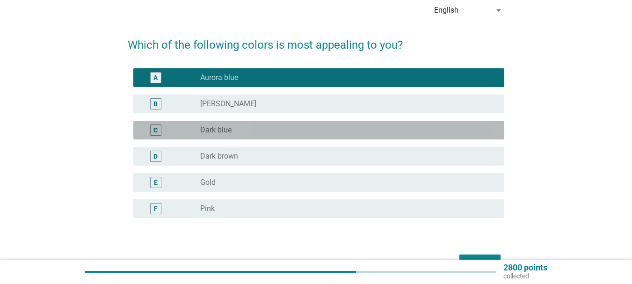
click at [240, 132] on div "radio_button_unchecked Dark blue" at bounding box center [344, 129] width 289 height 9
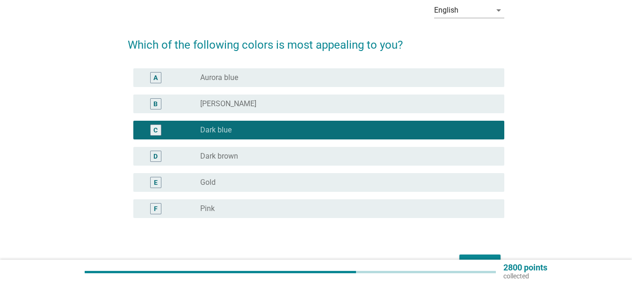
click at [378, 79] on div "radio_button_unchecked Aurora blue" at bounding box center [344, 77] width 289 height 9
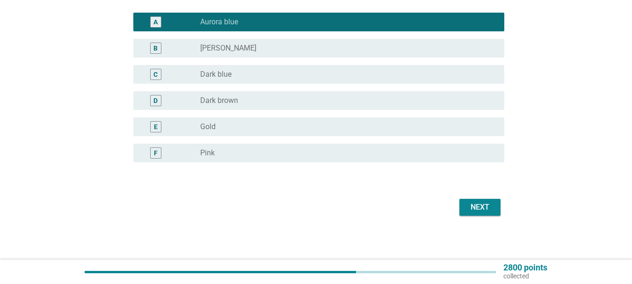
scroll to position [103, 0]
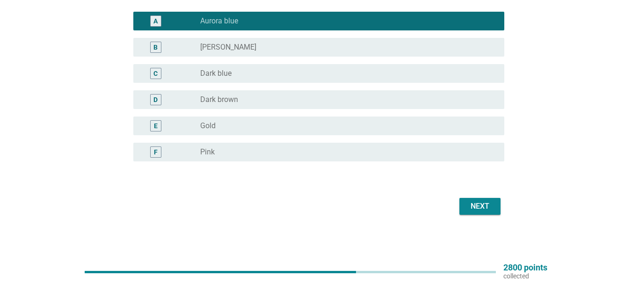
click at [484, 209] on div "Next" at bounding box center [480, 206] width 26 height 11
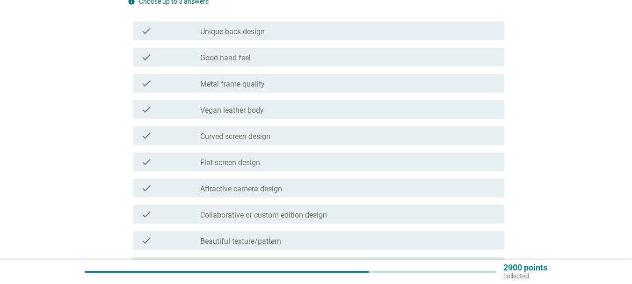
scroll to position [140, 0]
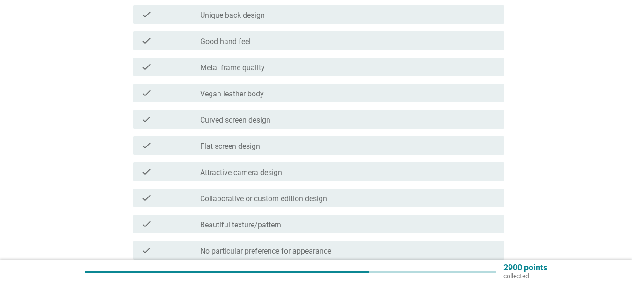
click at [186, 70] on div "check" at bounding box center [170, 66] width 59 height 11
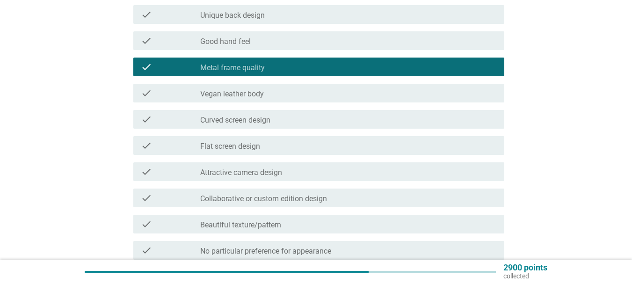
click at [188, 42] on div "check" at bounding box center [170, 40] width 59 height 11
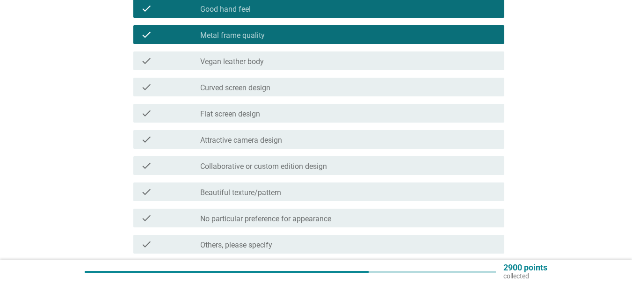
scroll to position [187, 0]
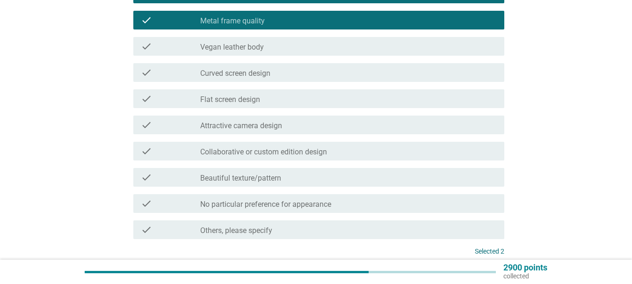
click at [246, 96] on label "Flat screen design" at bounding box center [230, 99] width 60 height 9
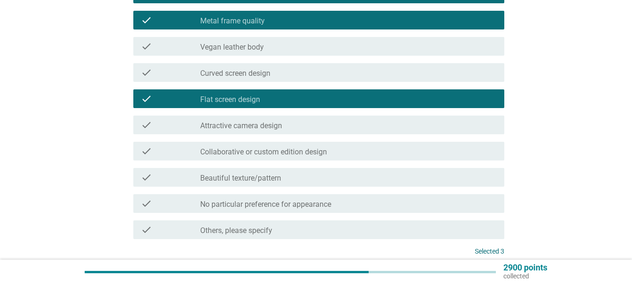
scroll to position [267, 0]
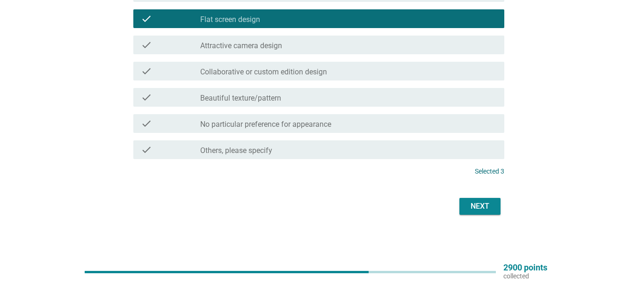
click at [471, 200] on button "Next" at bounding box center [479, 206] width 41 height 17
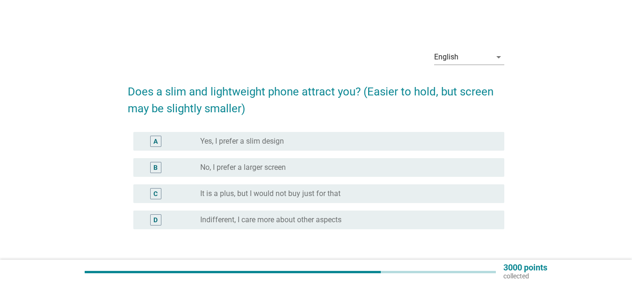
click at [307, 136] on div "radio_button_unchecked Yes, I prefer a slim design" at bounding box center [348, 141] width 296 height 11
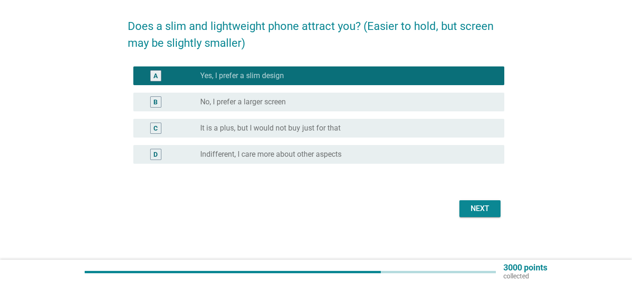
scroll to position [68, 0]
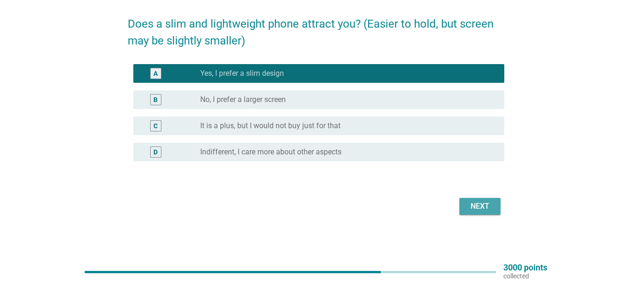
click at [475, 209] on div "Next" at bounding box center [480, 206] width 26 height 11
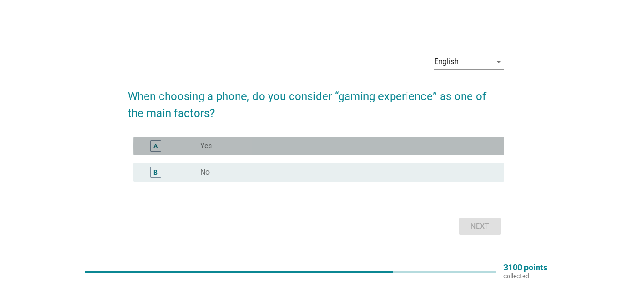
click at [305, 146] on div "radio_button_unchecked Yes" at bounding box center [344, 145] width 289 height 9
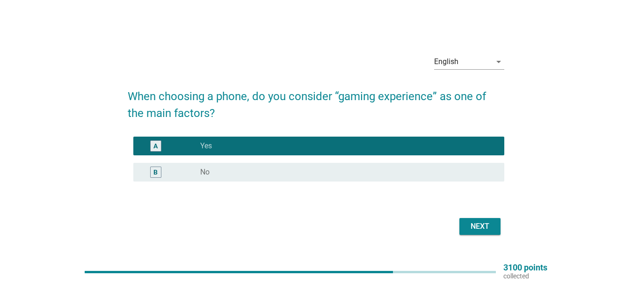
click at [477, 222] on div "Next" at bounding box center [480, 226] width 26 height 11
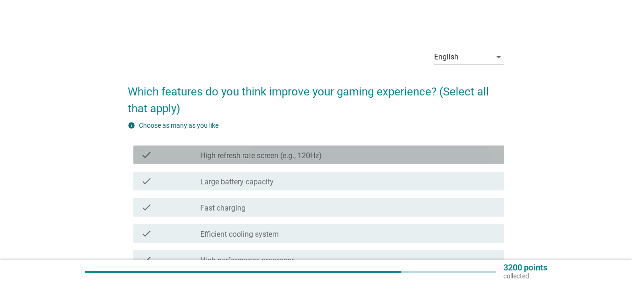
click at [340, 155] on div "check_box_outline_blank High refresh rate screen (e.g., 120Hz)" at bounding box center [348, 154] width 296 height 11
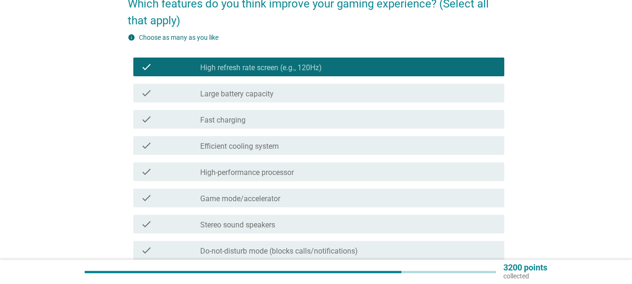
scroll to position [94, 0]
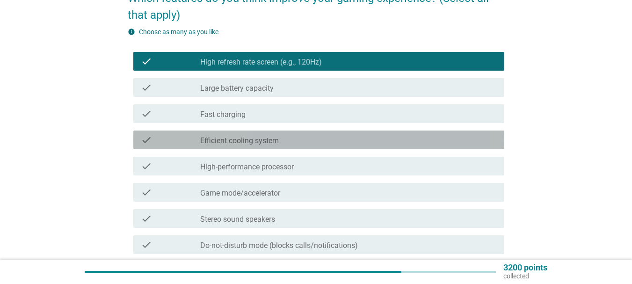
click at [289, 132] on div "check check_box_outline_blank Efficient cooling system" at bounding box center [318, 139] width 371 height 19
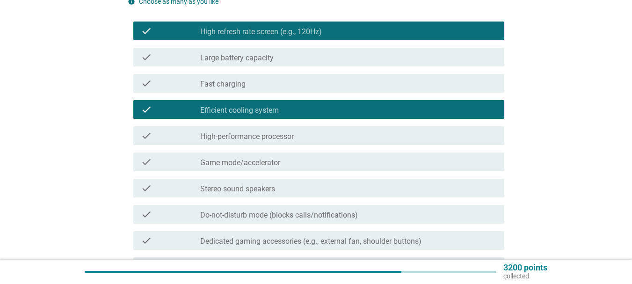
scroll to position [140, 0]
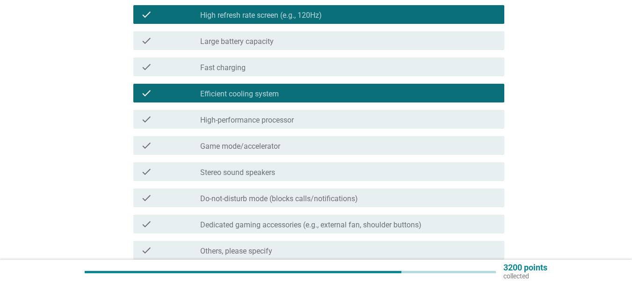
click at [285, 119] on label "High-performance processor" at bounding box center [247, 120] width 94 height 9
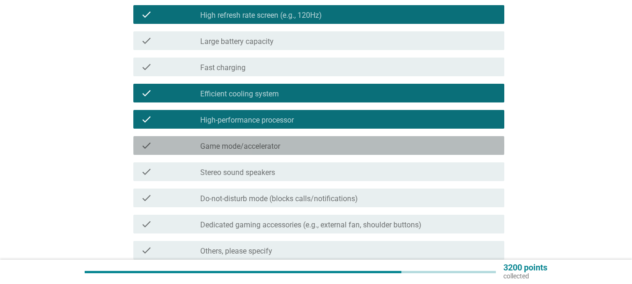
click at [289, 147] on div "check_box_outline_blank Game mode/accelerator" at bounding box center [348, 145] width 296 height 11
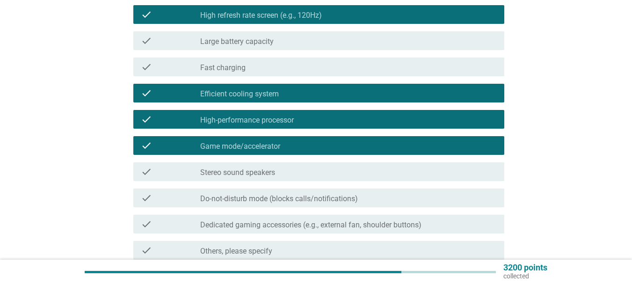
click at [292, 173] on div "check_box_outline_blank Stereo sound speakers" at bounding box center [348, 171] width 296 height 11
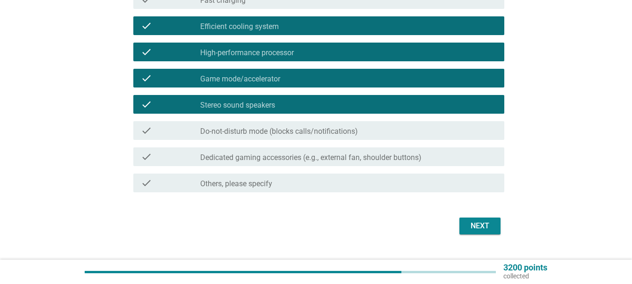
scroll to position [227, 0]
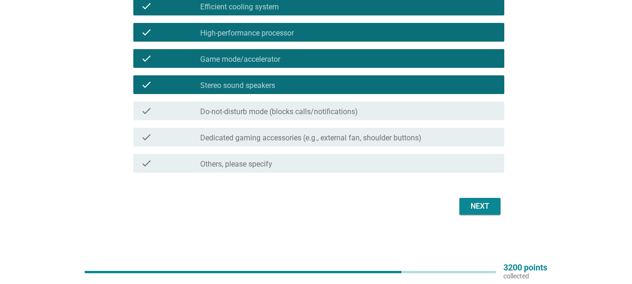
click at [299, 113] on label "Do-not-disturb mode (blocks calls/notifications)" at bounding box center [279, 111] width 158 height 9
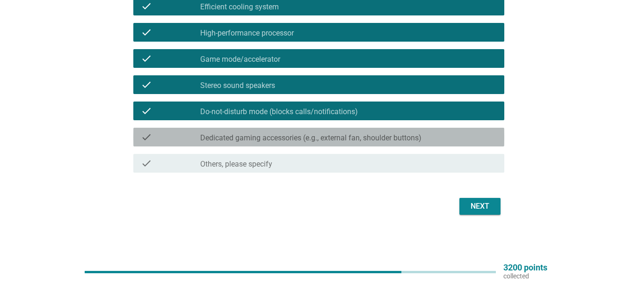
click at [306, 135] on label "Dedicated gaming accessories (e.g., external fan, shoulder buttons)" at bounding box center [310, 137] width 221 height 9
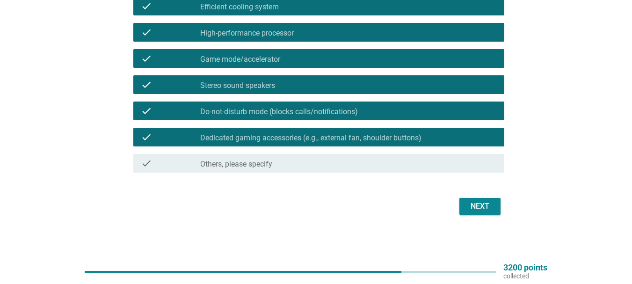
click at [435, 130] on div "check check_box Dedicated gaming accessories (e.g., external fan, shoulder butt…" at bounding box center [318, 137] width 371 height 19
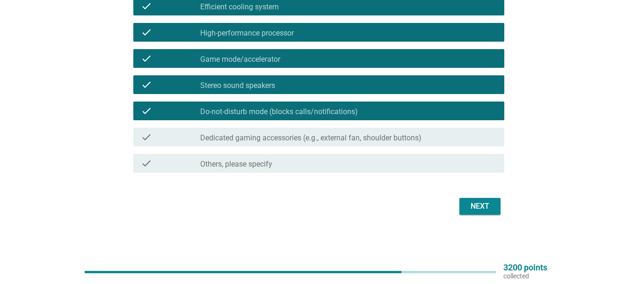
click at [481, 202] on div "Next" at bounding box center [480, 206] width 26 height 11
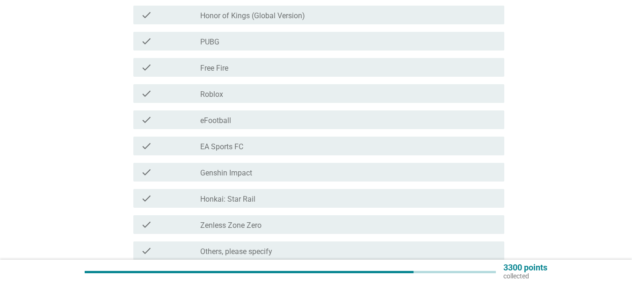
scroll to position [187, 0]
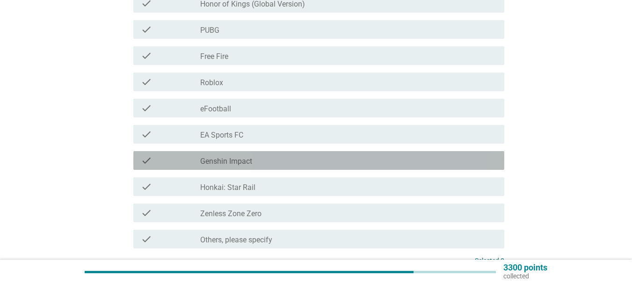
click at [286, 156] on div "check_box_outline_blank Genshin Impact" at bounding box center [348, 160] width 296 height 11
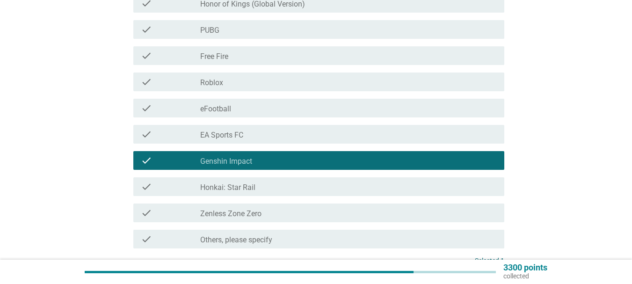
click at [259, 213] on label "Zenless Zone Zero" at bounding box center [230, 213] width 61 height 9
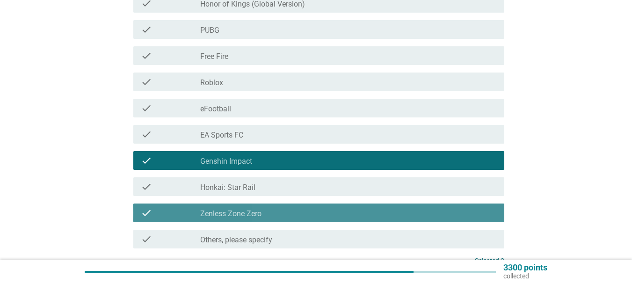
click at [259, 213] on label "Zenless Zone Zero" at bounding box center [230, 213] width 61 height 9
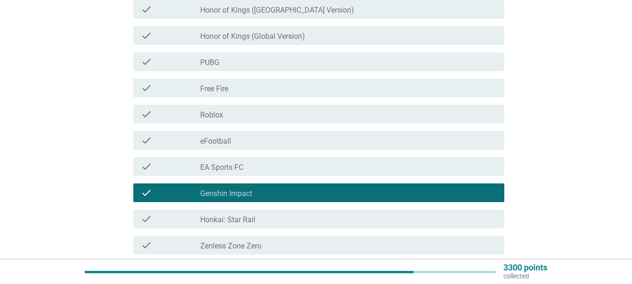
scroll to position [94, 0]
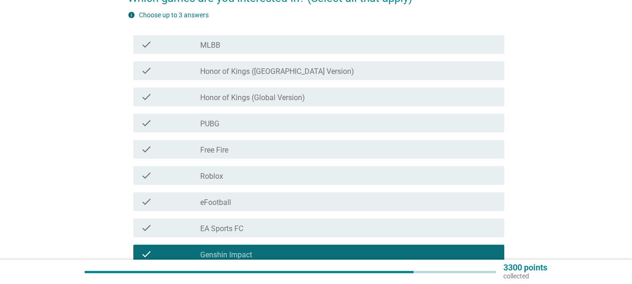
click at [220, 128] on div "check_box_outline_blank PUBG" at bounding box center [348, 122] width 296 height 11
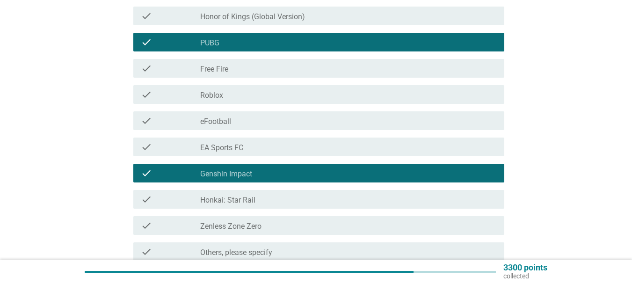
scroll to position [276, 0]
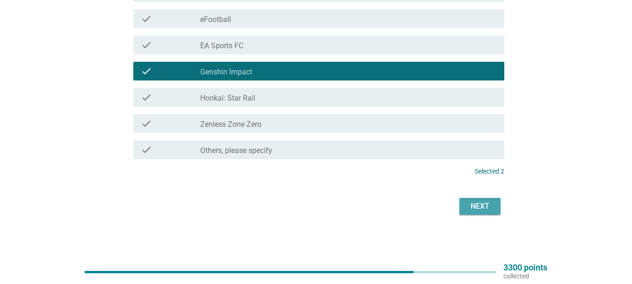
click at [475, 209] on div "Next" at bounding box center [480, 206] width 26 height 11
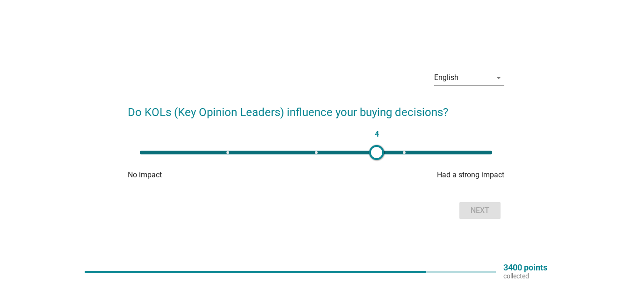
type input "3"
drag, startPoint x: 140, startPoint y: 152, endPoint x: 313, endPoint y: 161, distance: 173.3
click at [313, 161] on div "3" at bounding box center [315, 152] width 367 height 19
click at [468, 209] on div "Next" at bounding box center [480, 210] width 26 height 11
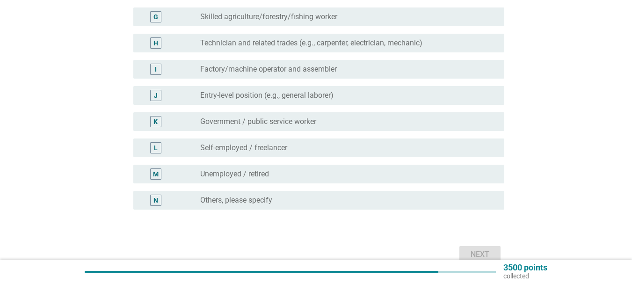
scroll to position [281, 0]
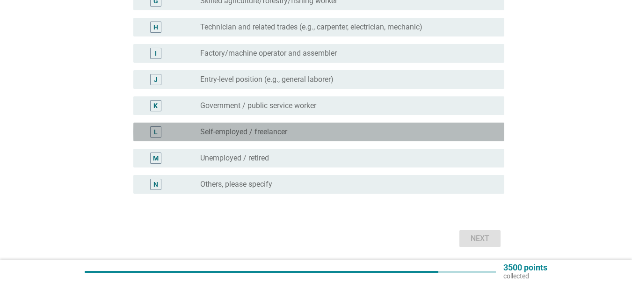
click at [231, 128] on label "Self-employed / freelancer" at bounding box center [243, 131] width 87 height 9
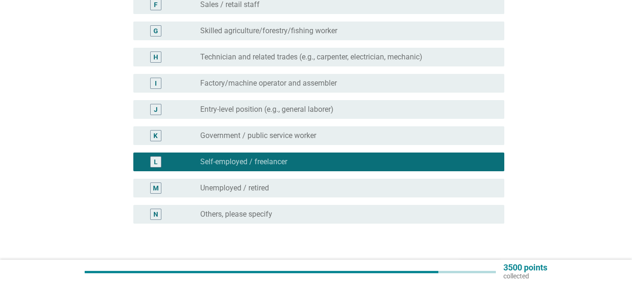
scroll to position [234, 0]
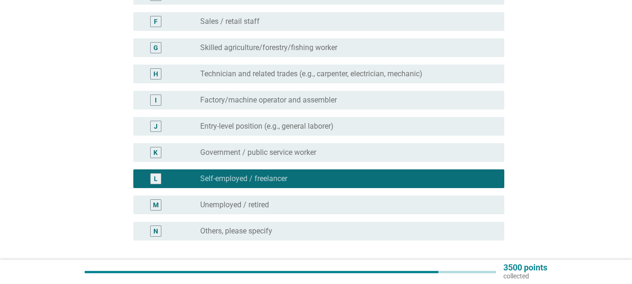
click at [236, 128] on label "Entry-level position (e.g., general laborer)" at bounding box center [266, 126] width 133 height 9
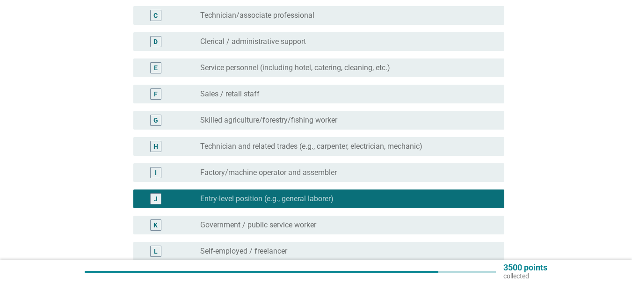
scroll to position [140, 0]
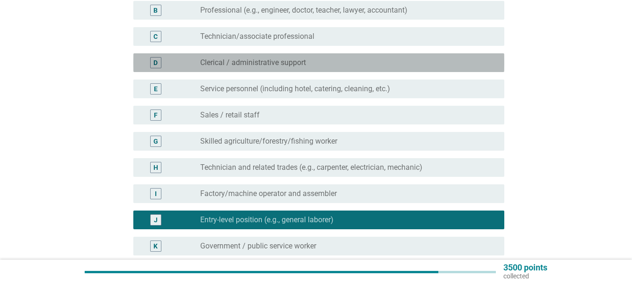
click at [247, 58] on div "radio_button_unchecked Clerical / administrative support" at bounding box center [348, 62] width 296 height 11
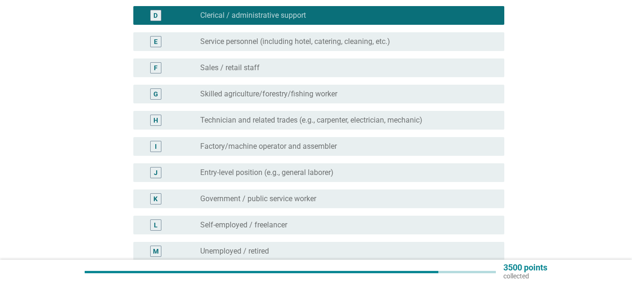
scroll to position [281, 0]
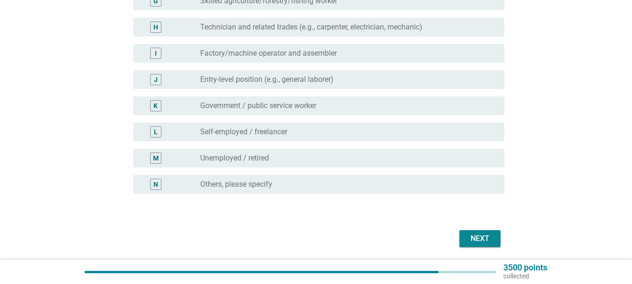
click at [480, 235] on div "Next" at bounding box center [480, 238] width 26 height 11
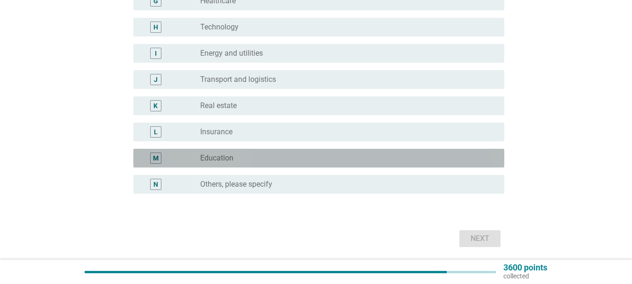
click at [230, 156] on label "Education" at bounding box center [216, 157] width 33 height 9
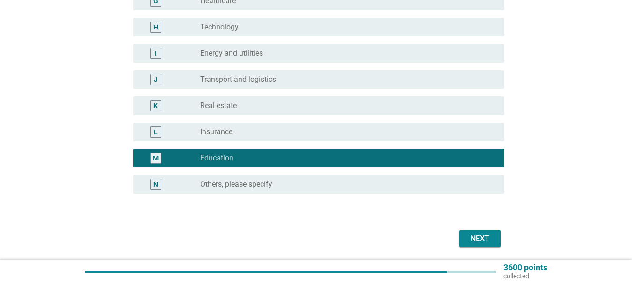
click at [467, 237] on div "Next" at bounding box center [480, 238] width 26 height 11
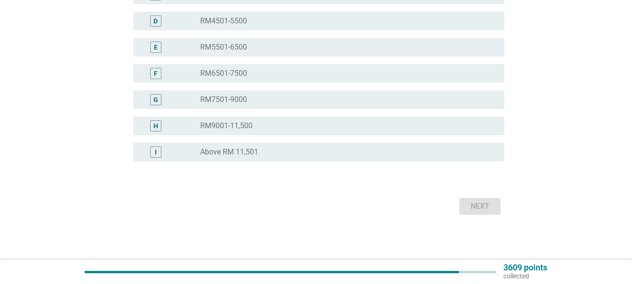
scroll to position [0, 0]
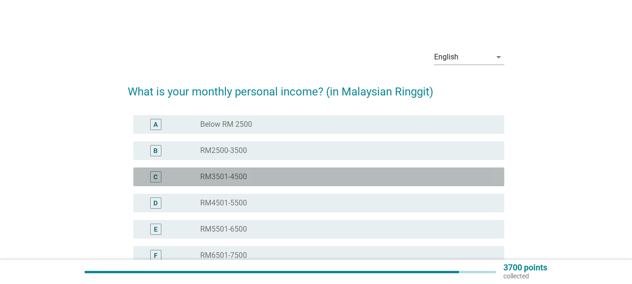
click at [210, 173] on label "RM3501-4500" at bounding box center [223, 176] width 47 height 9
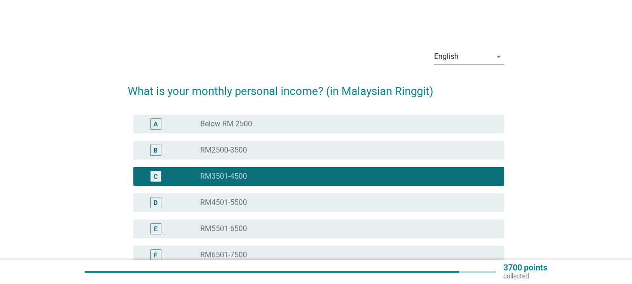
scroll to position [182, 0]
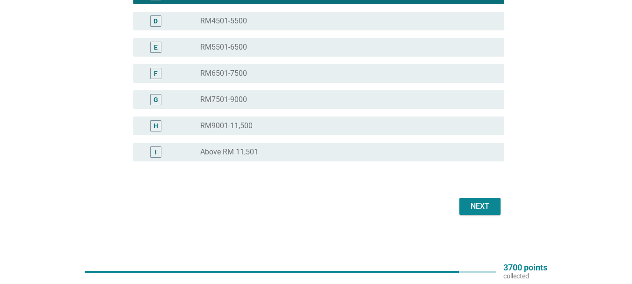
click at [495, 209] on button "Next" at bounding box center [479, 206] width 41 height 17
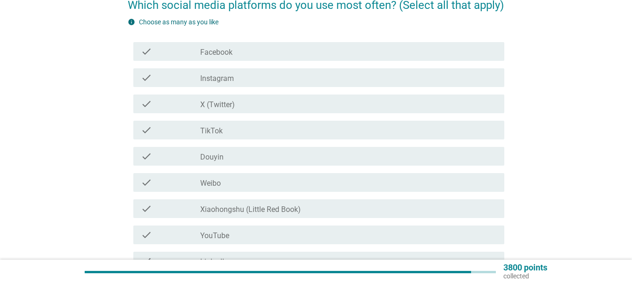
scroll to position [94, 0]
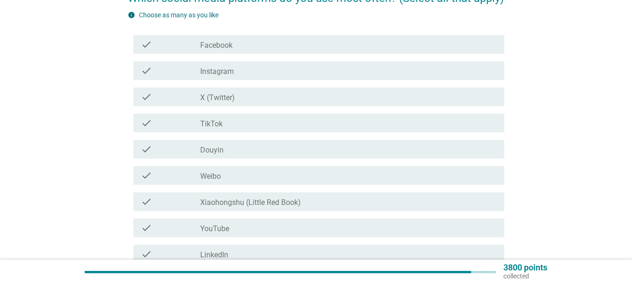
click at [229, 127] on div "check_box_outline_blank TikTok" at bounding box center [348, 122] width 296 height 11
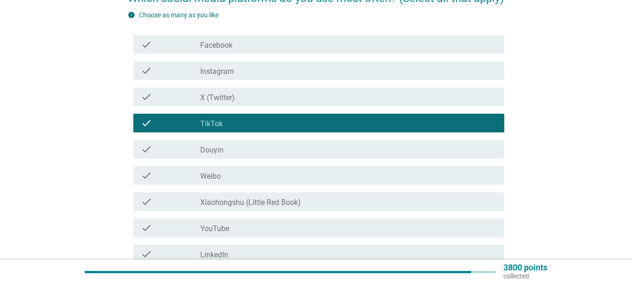
click at [237, 72] on div "check_box_outline_blank Instagram" at bounding box center [348, 70] width 296 height 11
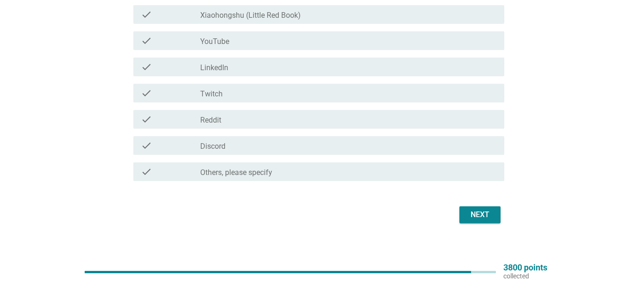
scroll to position [234, 0]
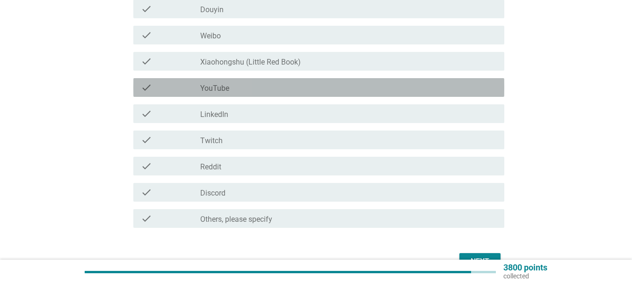
click at [311, 88] on div "check_box_outline_blank YouTube" at bounding box center [348, 87] width 296 height 11
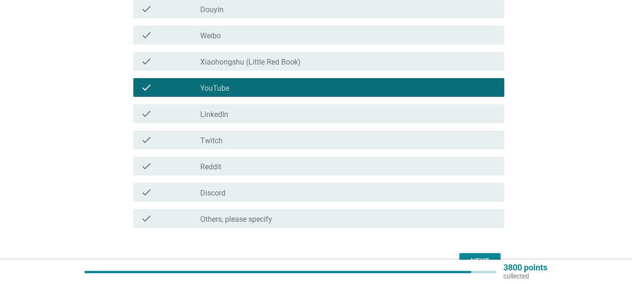
click at [311, 88] on div "check_box_outline_blank YouTube" at bounding box center [348, 87] width 296 height 11
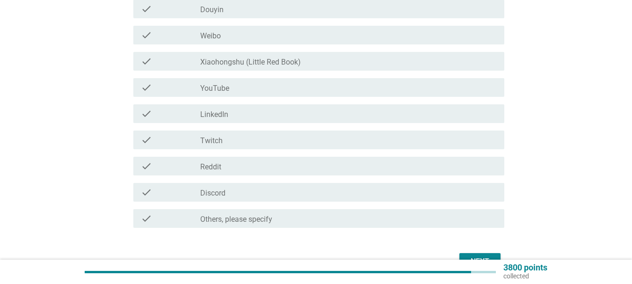
click at [311, 88] on div "check_box_outline_blank YouTube" at bounding box center [348, 87] width 296 height 11
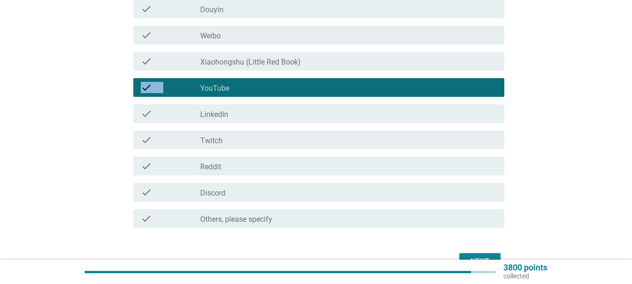
click at [311, 88] on div "check_box_outline_blank YouTube" at bounding box center [348, 87] width 296 height 11
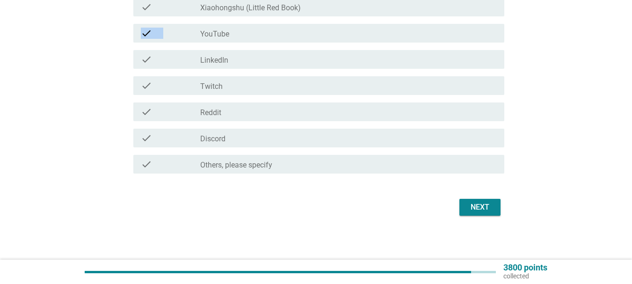
scroll to position [289, 0]
click at [470, 204] on div "Next" at bounding box center [480, 206] width 26 height 11
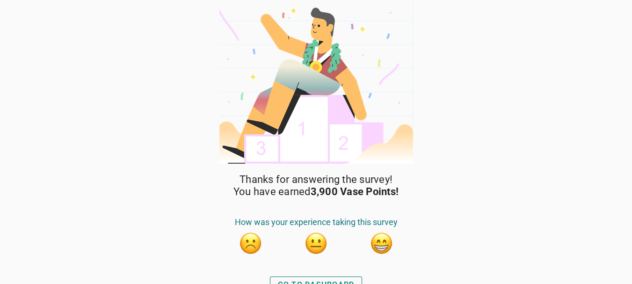
scroll to position [12, 0]
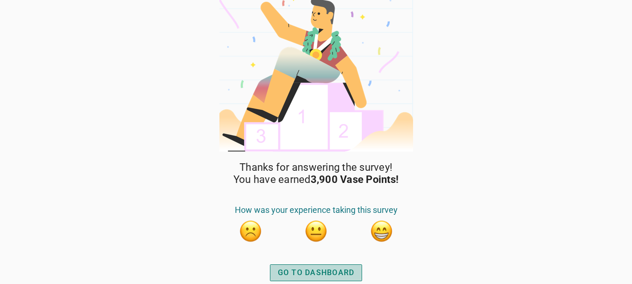
click at [324, 269] on div "GO TO DASHBOARD" at bounding box center [316, 272] width 77 height 11
